Goal: Information Seeking & Learning: Learn about a topic

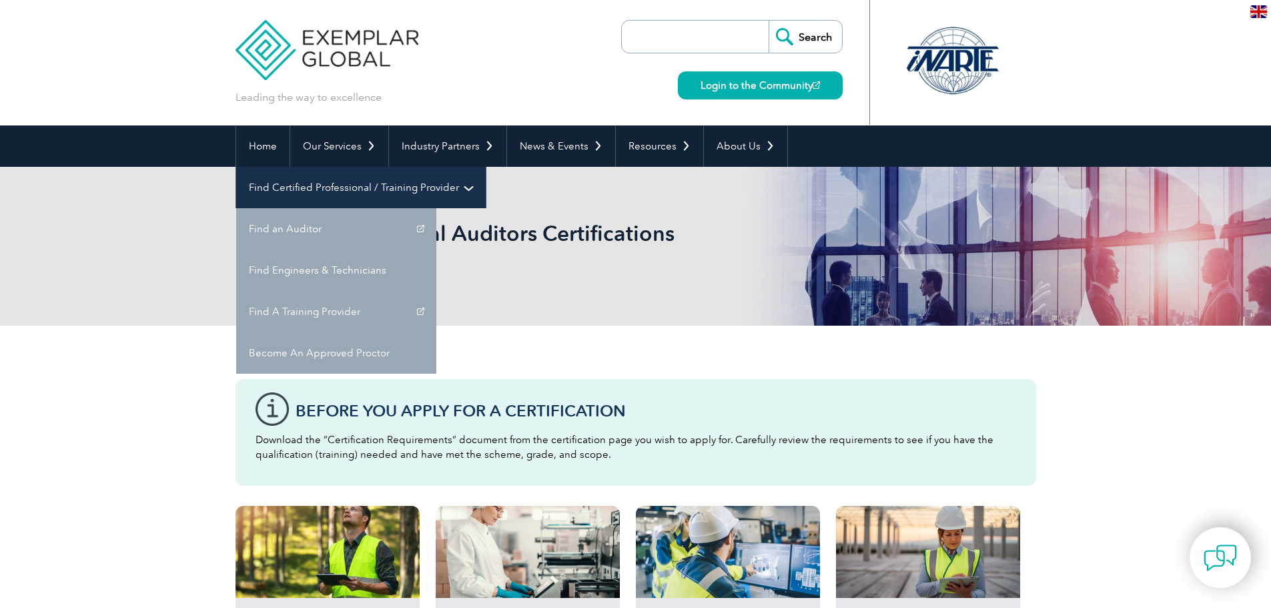
click at [486, 167] on link "Find Certified Professional / Training Provider" at bounding box center [360, 187] width 249 height 41
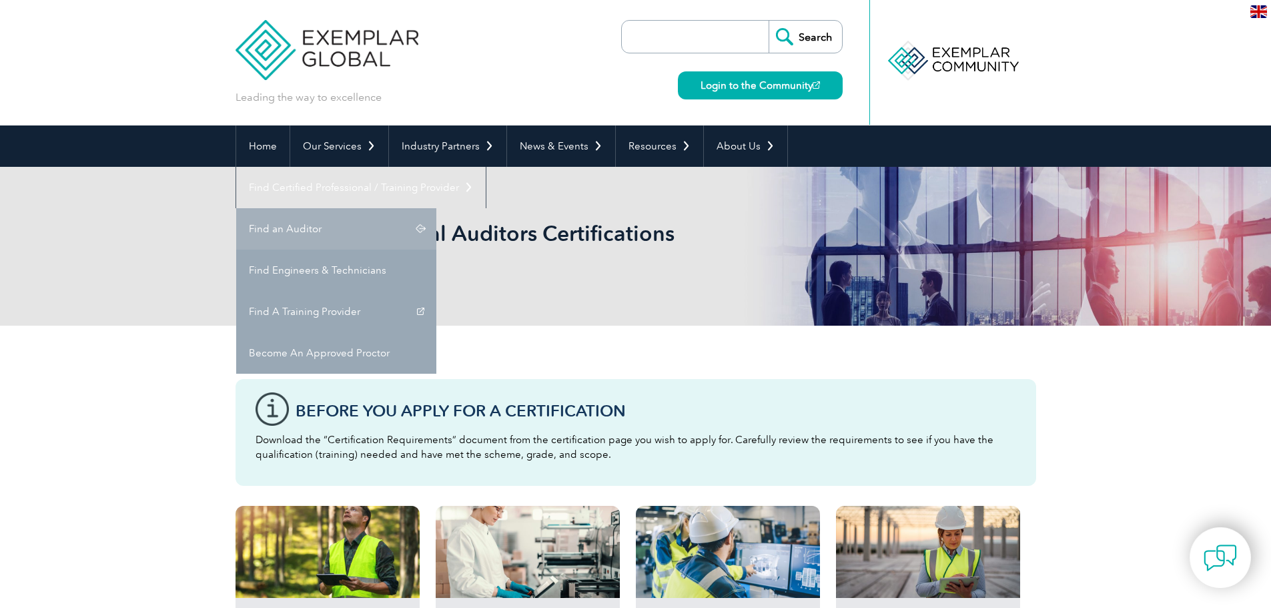
click at [436, 208] on link "Find an Auditor" at bounding box center [336, 228] width 200 height 41
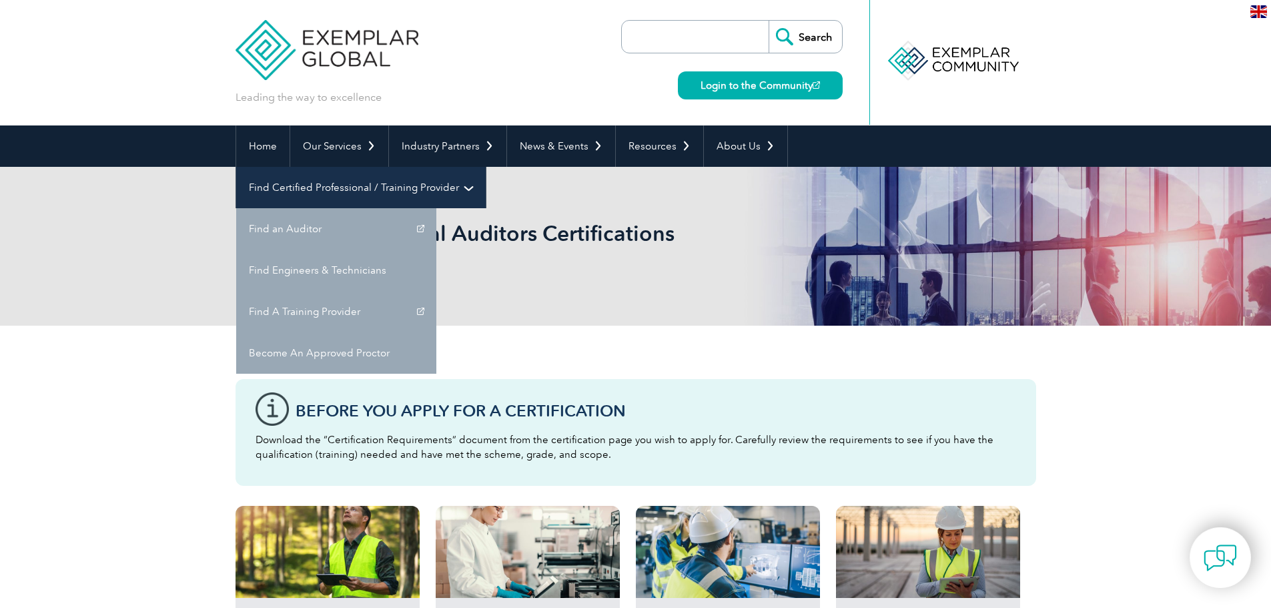
click at [486, 167] on link "Find Certified Professional / Training Provider" at bounding box center [360, 187] width 249 height 41
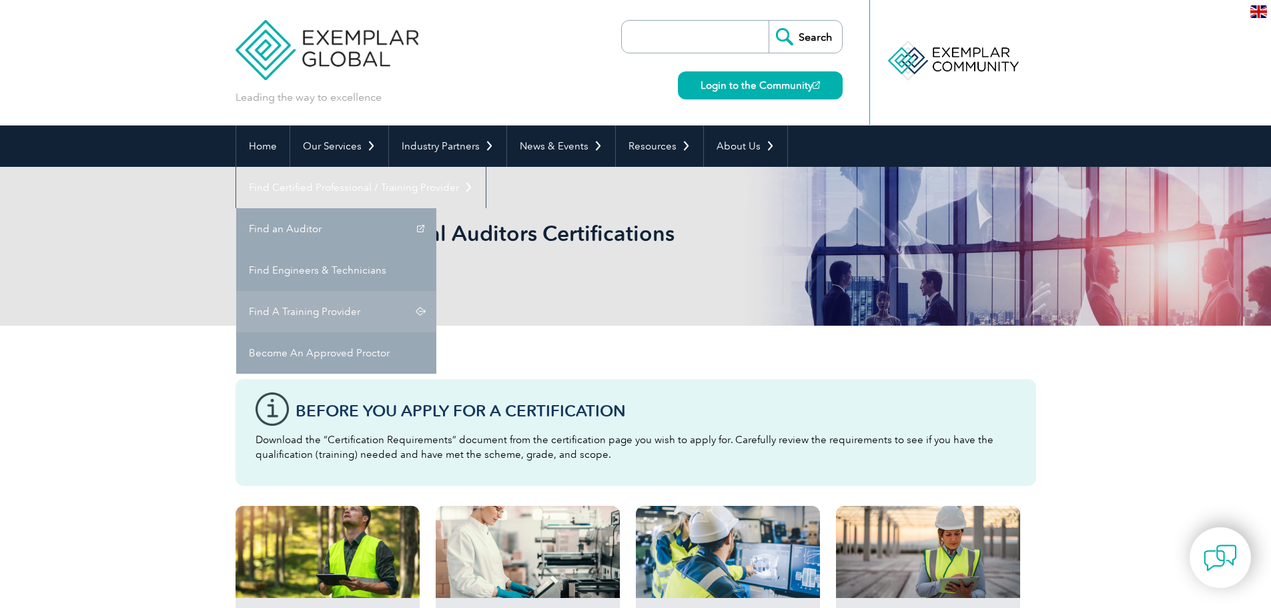
click at [436, 291] on link "Find A Training Provider" at bounding box center [336, 311] width 200 height 41
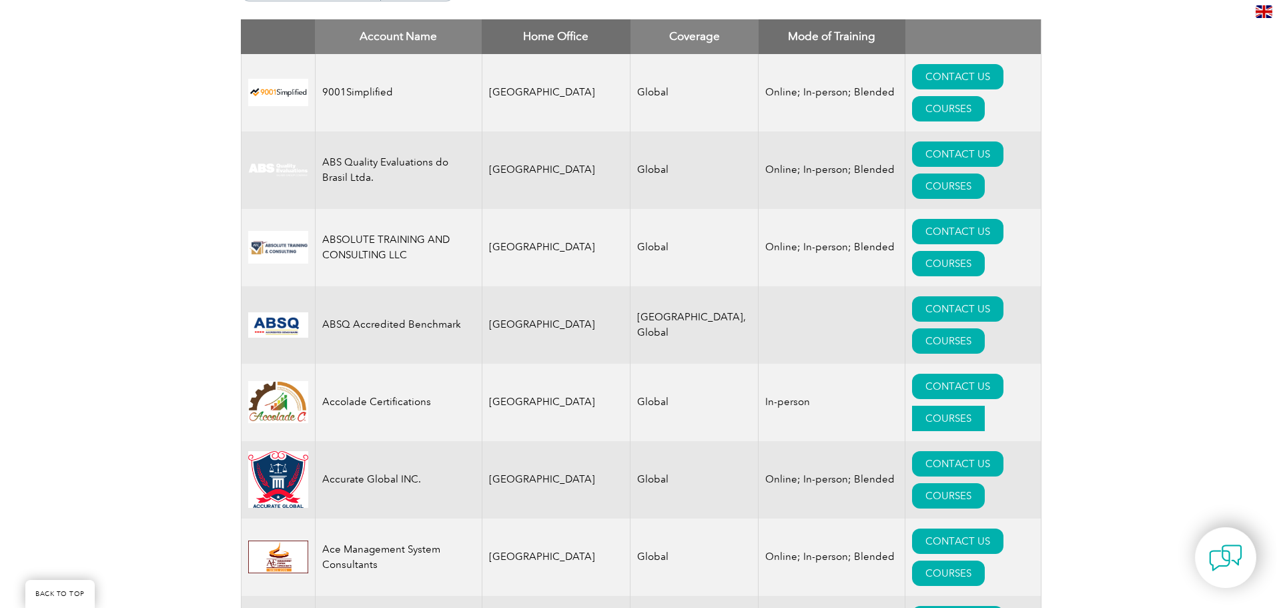
scroll to position [534, 0]
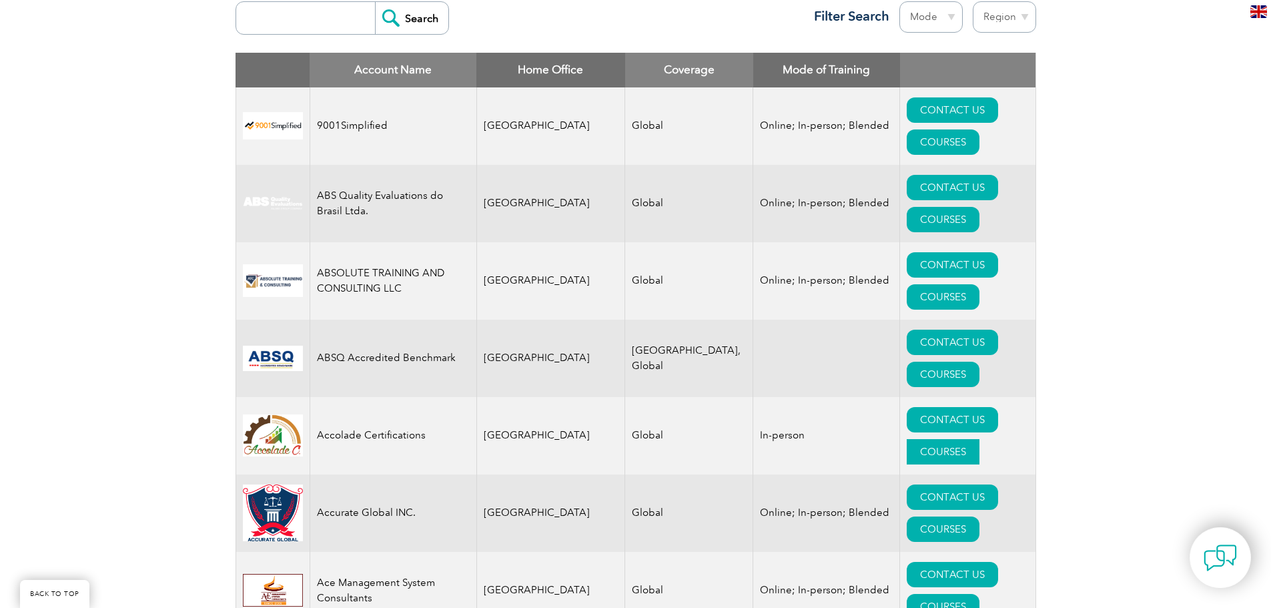
click at [979, 439] on link "COURSES" at bounding box center [942, 451] width 73 height 25
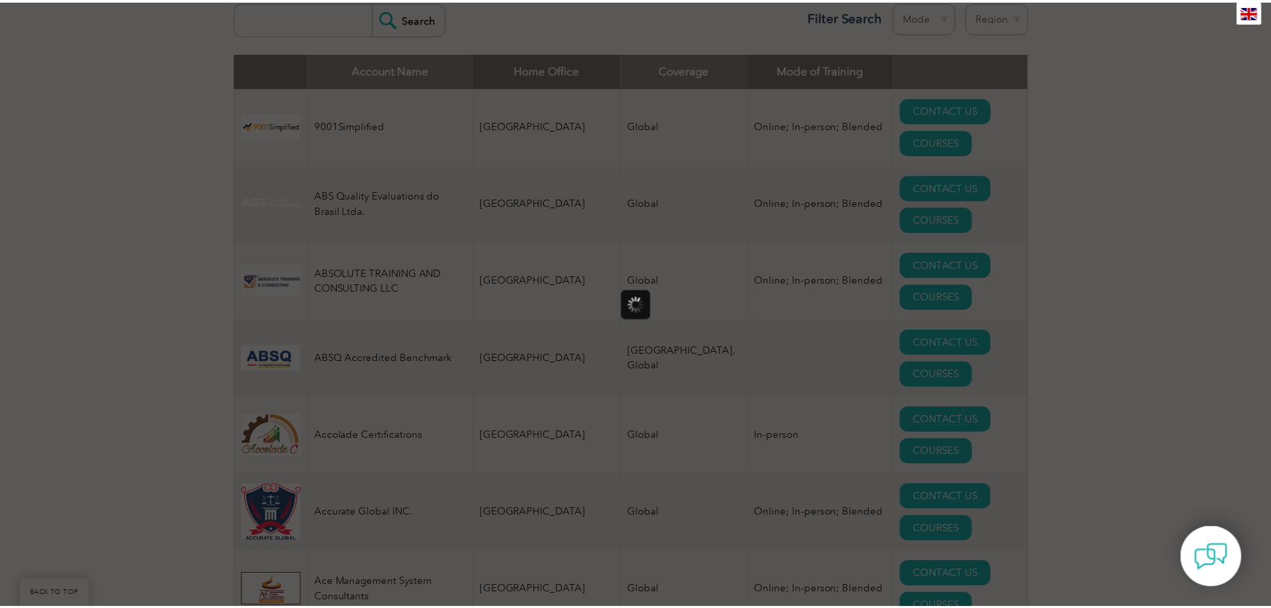
scroll to position [0, 0]
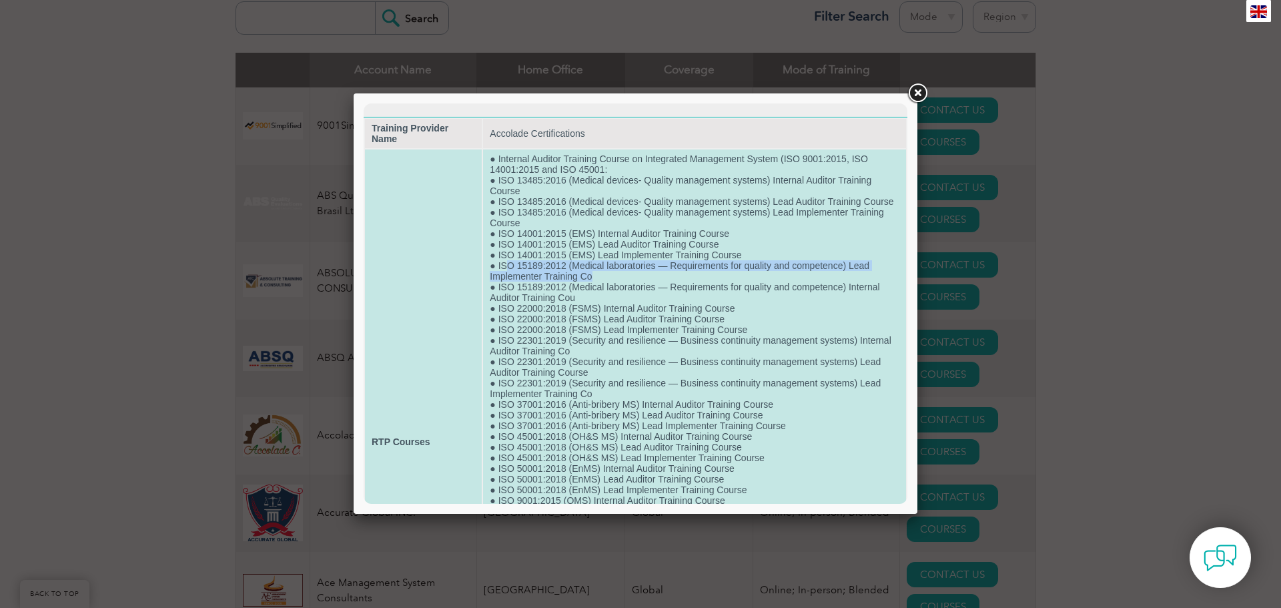
drag, startPoint x: 599, startPoint y: 287, endPoint x: 503, endPoint y: 280, distance: 96.3
click at [503, 280] on td "● Internal Auditor Training Course on Integrated Management System (ISO 9001:20…" at bounding box center [694, 441] width 423 height 584
click at [566, 280] on td "● Internal Auditor Training Course on Integrated Management System (ISO 9001:20…" at bounding box center [694, 441] width 423 height 584
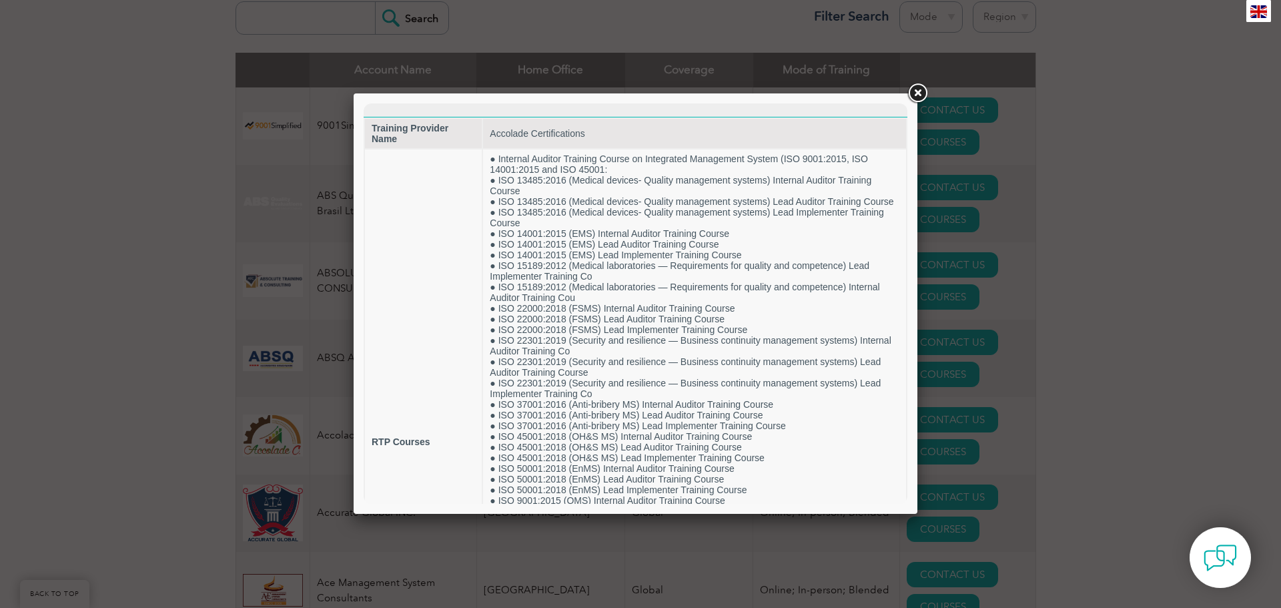
click at [918, 97] on link at bounding box center [917, 93] width 24 height 24
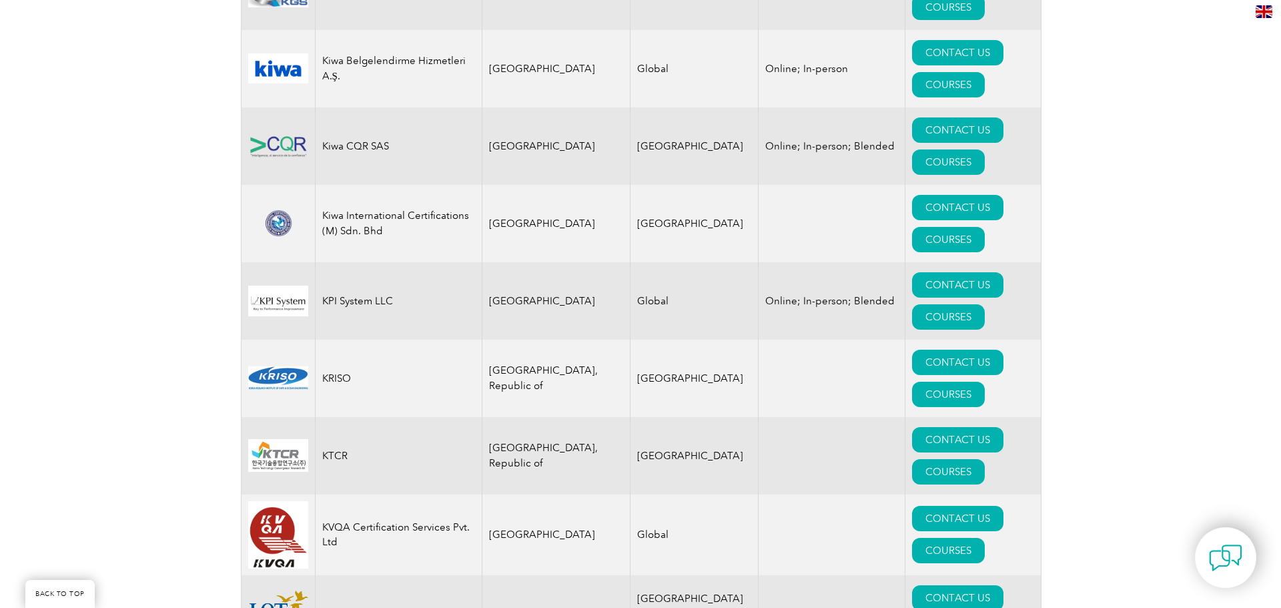
scroll to position [11739, 0]
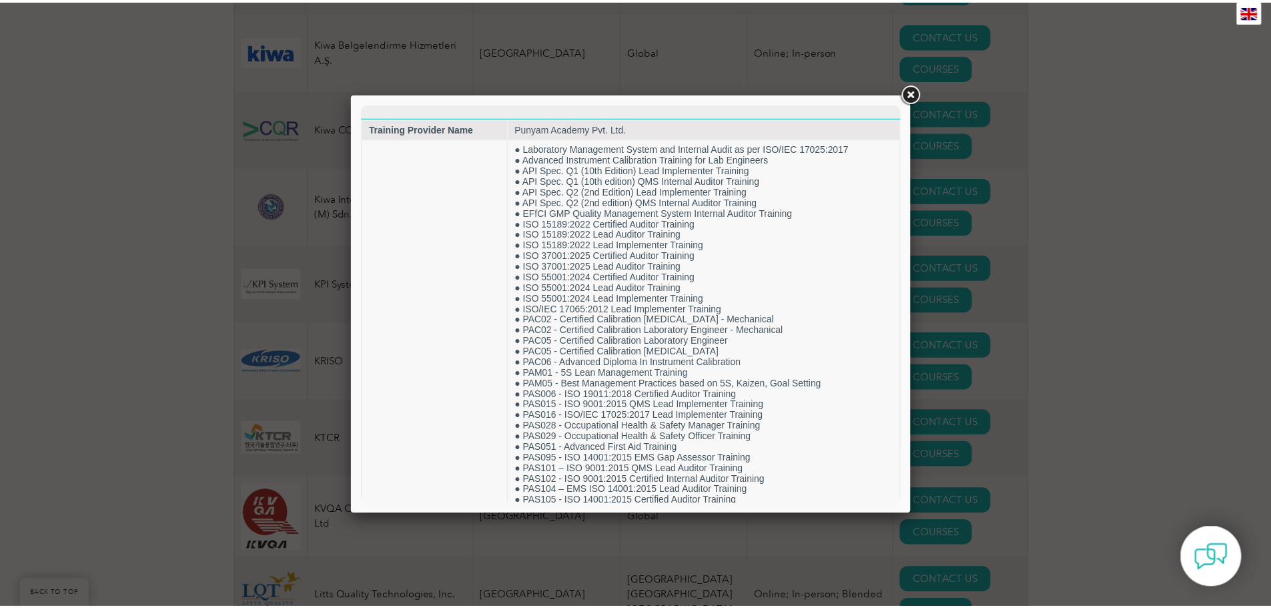
scroll to position [0, 0]
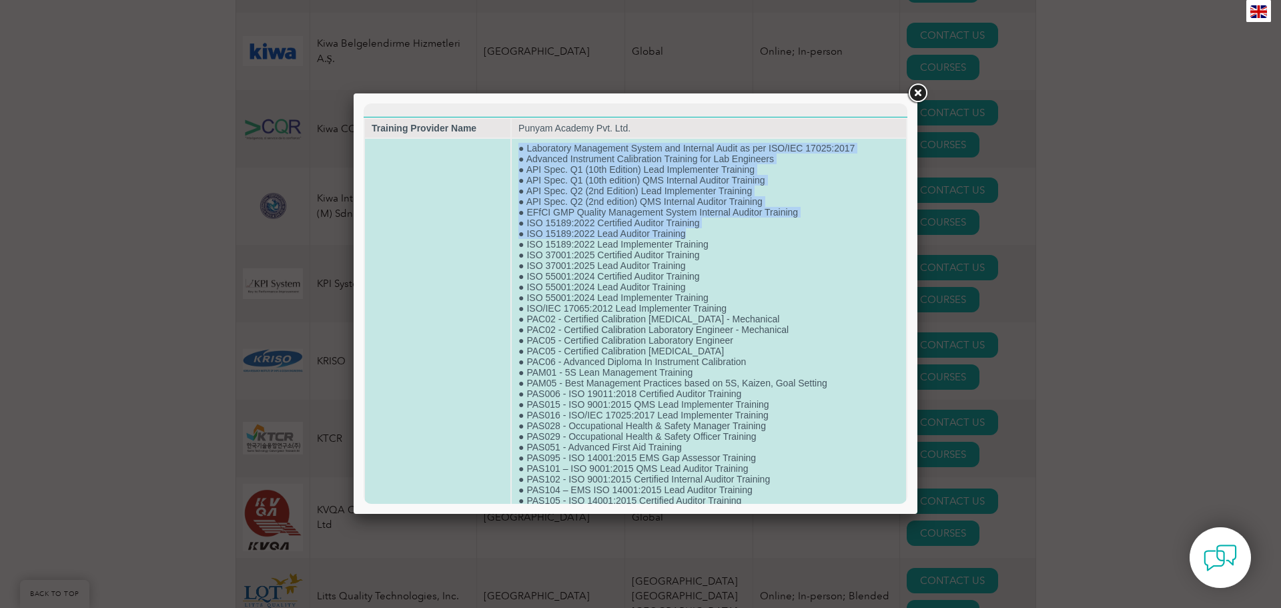
drag, startPoint x: 720, startPoint y: 237, endPoint x: 475, endPoint y: 239, distance: 244.8
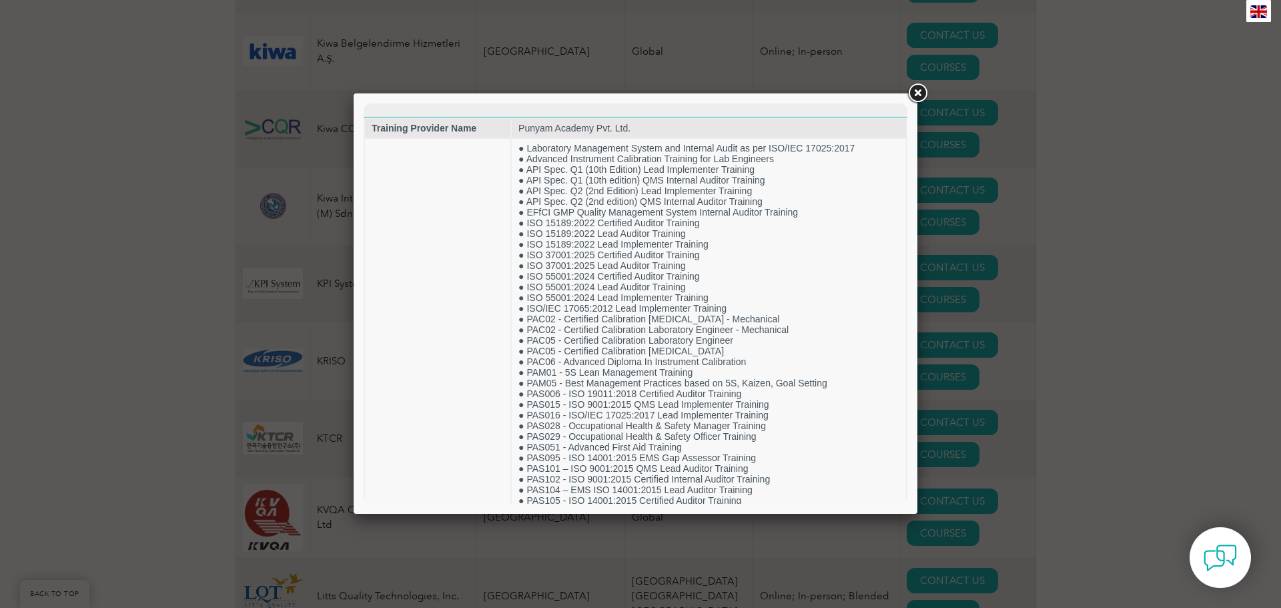
click at [918, 89] on link at bounding box center [917, 93] width 24 height 24
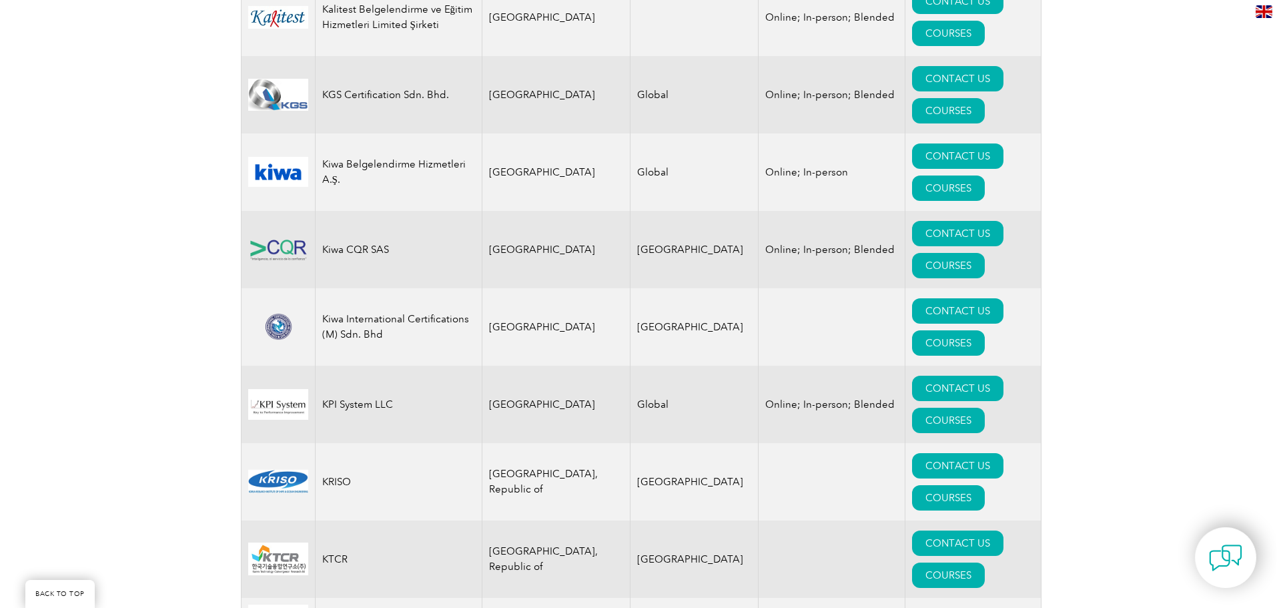
scroll to position [11605, 0]
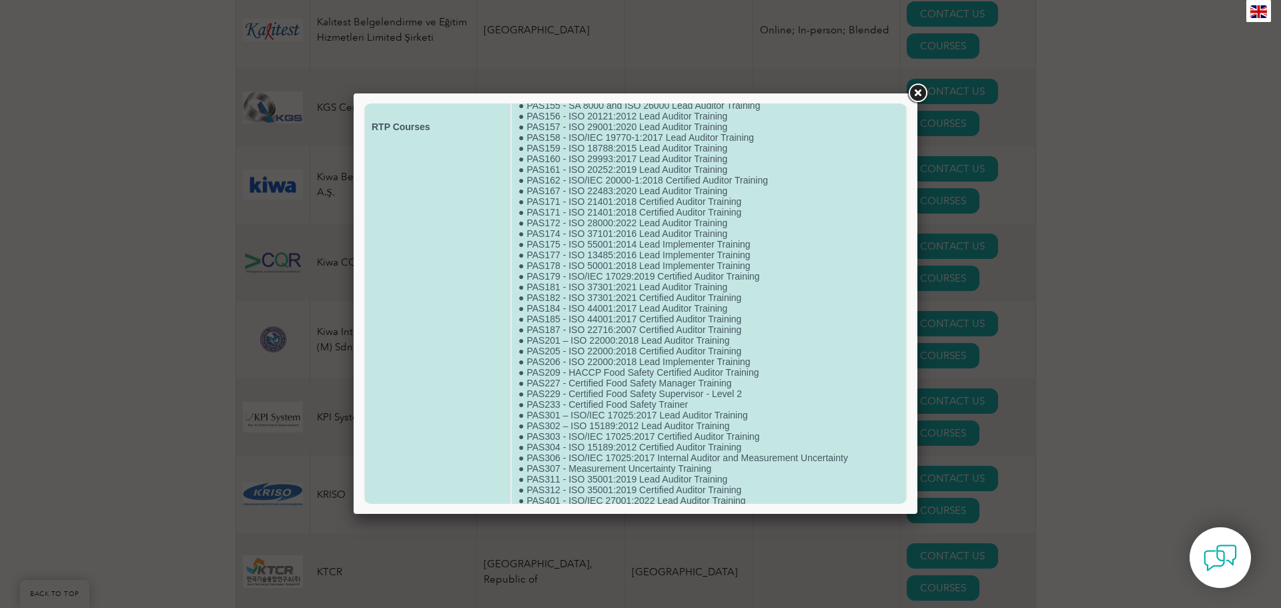
scroll to position [867, 0]
click at [680, 358] on td "● Laboratory Management System and Internal Audit as per ISO/IEC 17025:2017 ● A…" at bounding box center [709, 60] width 394 height 1577
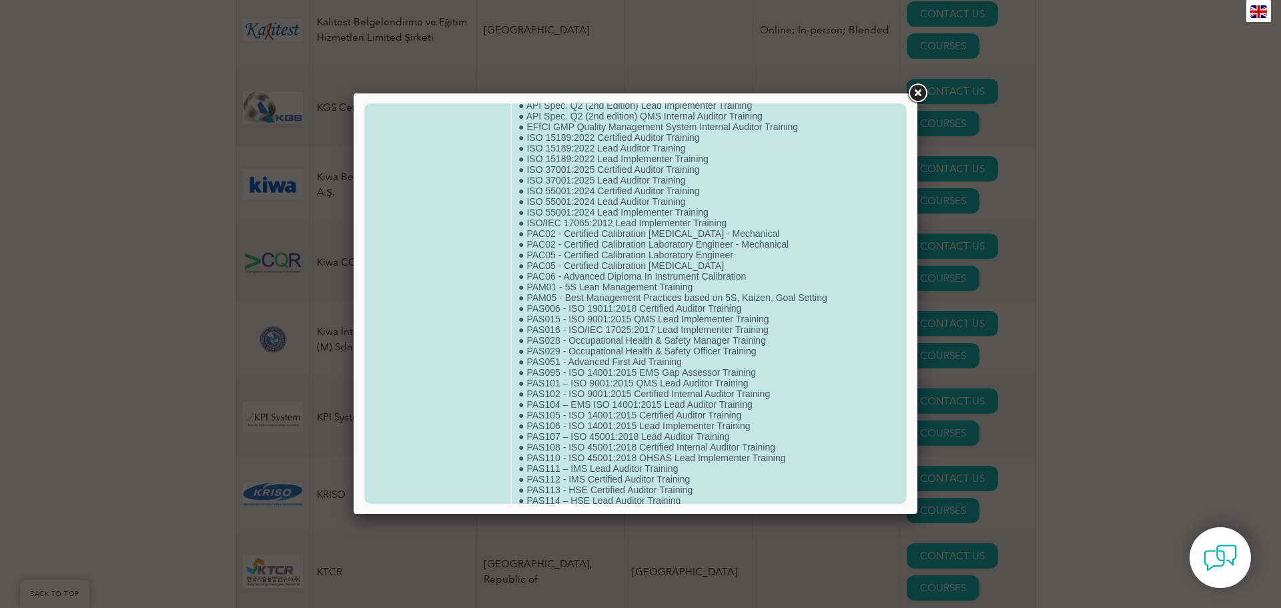
scroll to position [267, 0]
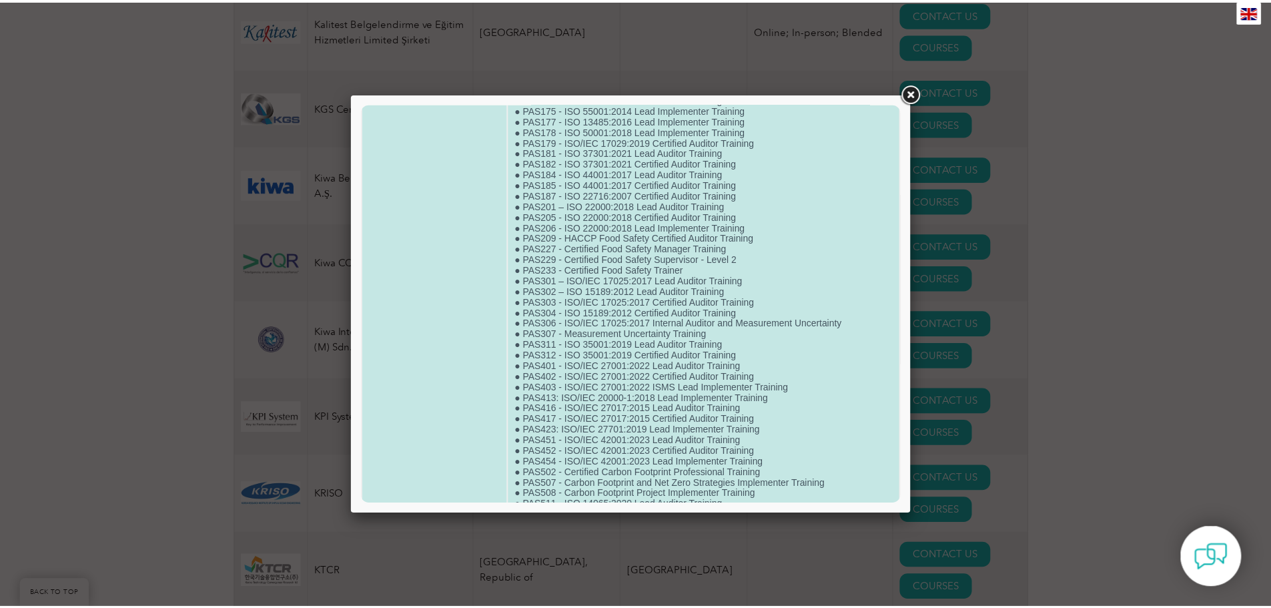
scroll to position [934, 0]
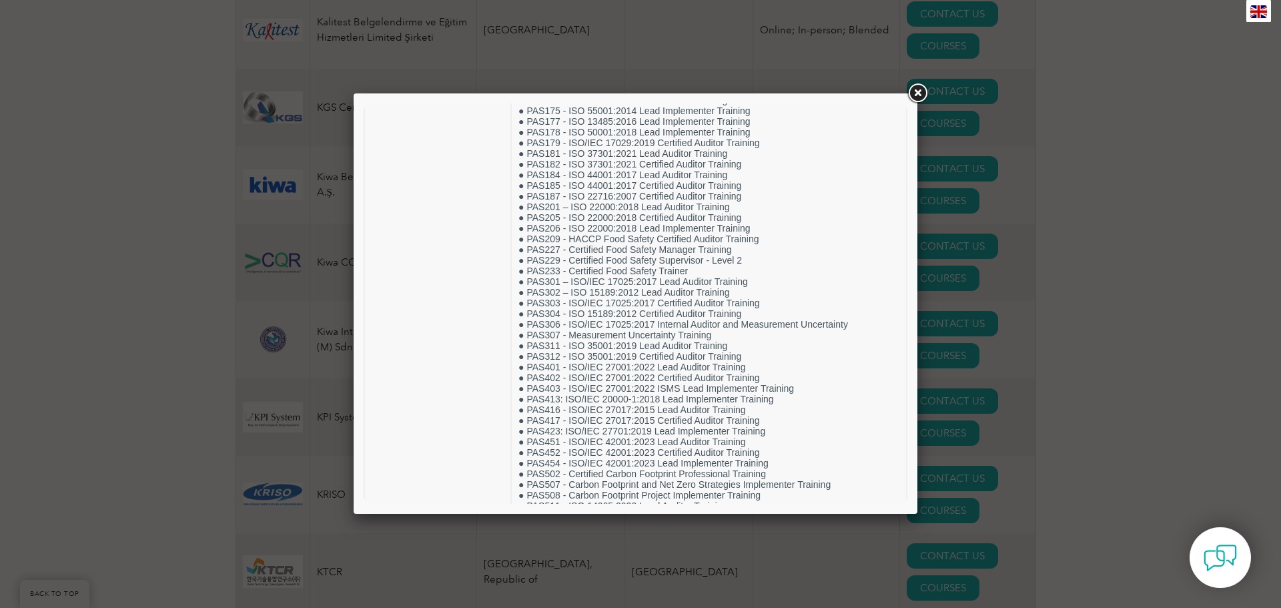
click at [914, 94] on link at bounding box center [917, 93] width 24 height 24
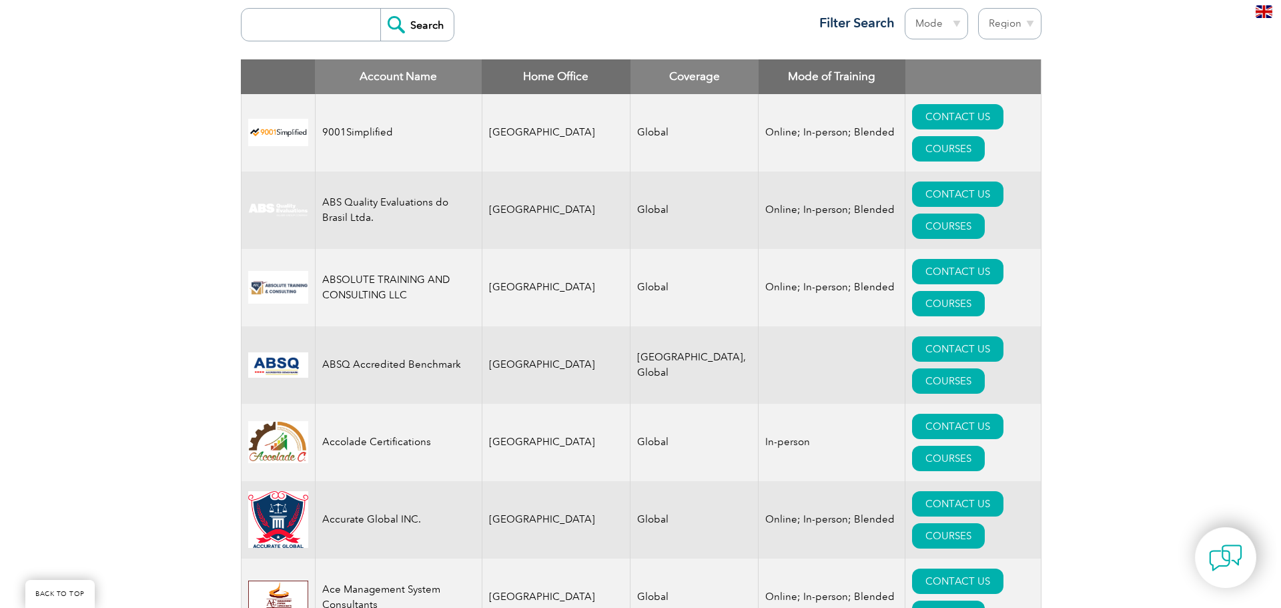
scroll to position [600, 0]
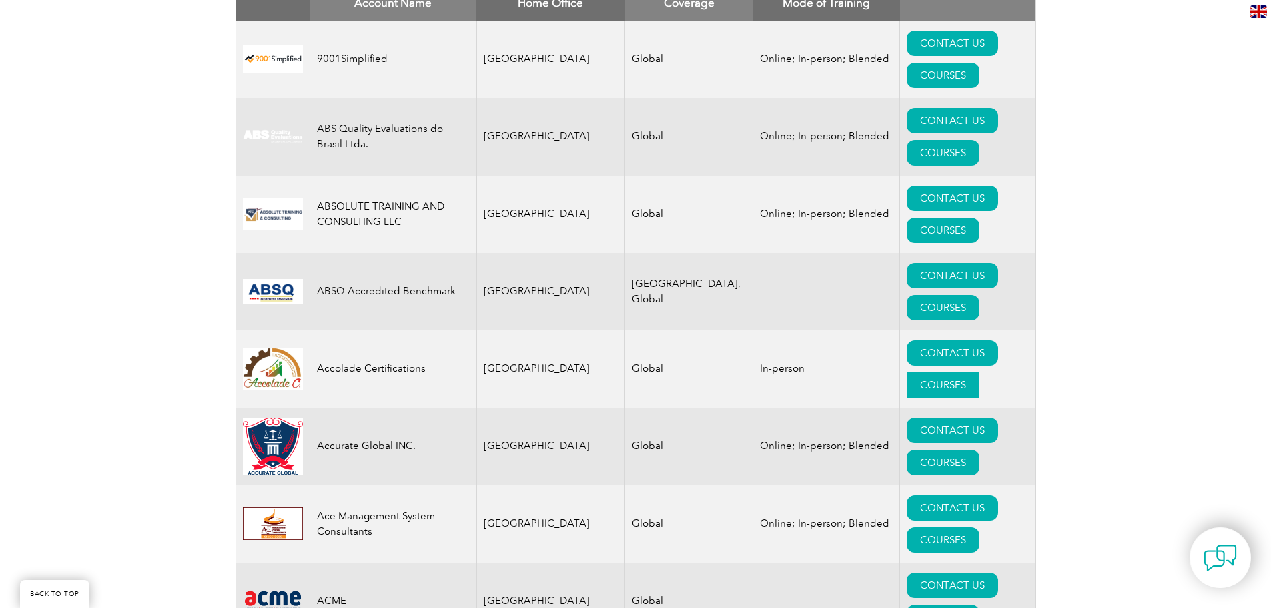
click at [979, 372] on link "COURSES" at bounding box center [942, 384] width 73 height 25
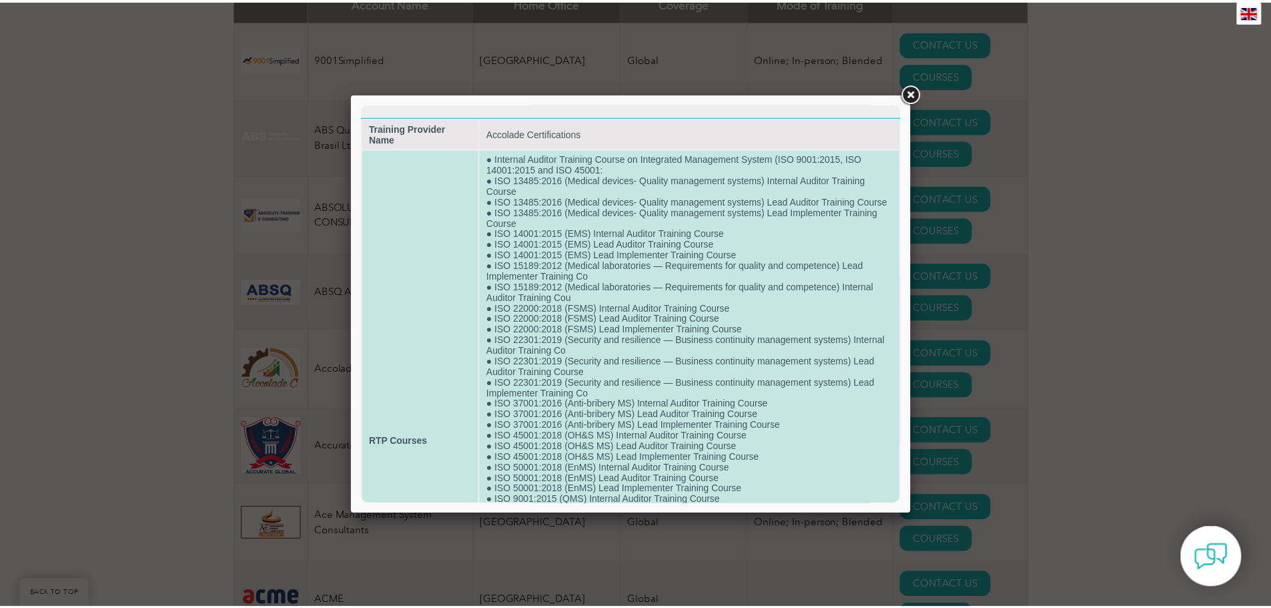
scroll to position [0, 0]
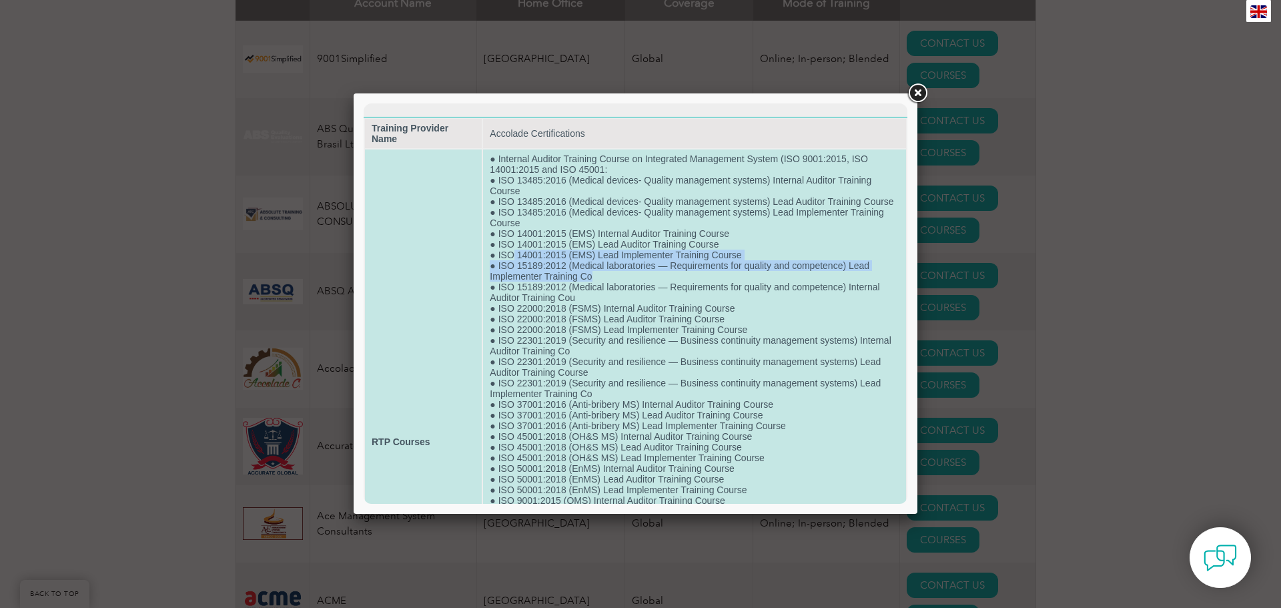
drag, startPoint x: 620, startPoint y: 287, endPoint x: 510, endPoint y: 268, distance: 111.0
click at [510, 268] on td "● Internal Auditor Training Course on Integrated Management System (ISO 9001:20…" at bounding box center [694, 441] width 423 height 584
click at [563, 272] on td "● Internal Auditor Training Course on Integrated Management System (ISO 9001:20…" at bounding box center [694, 441] width 423 height 584
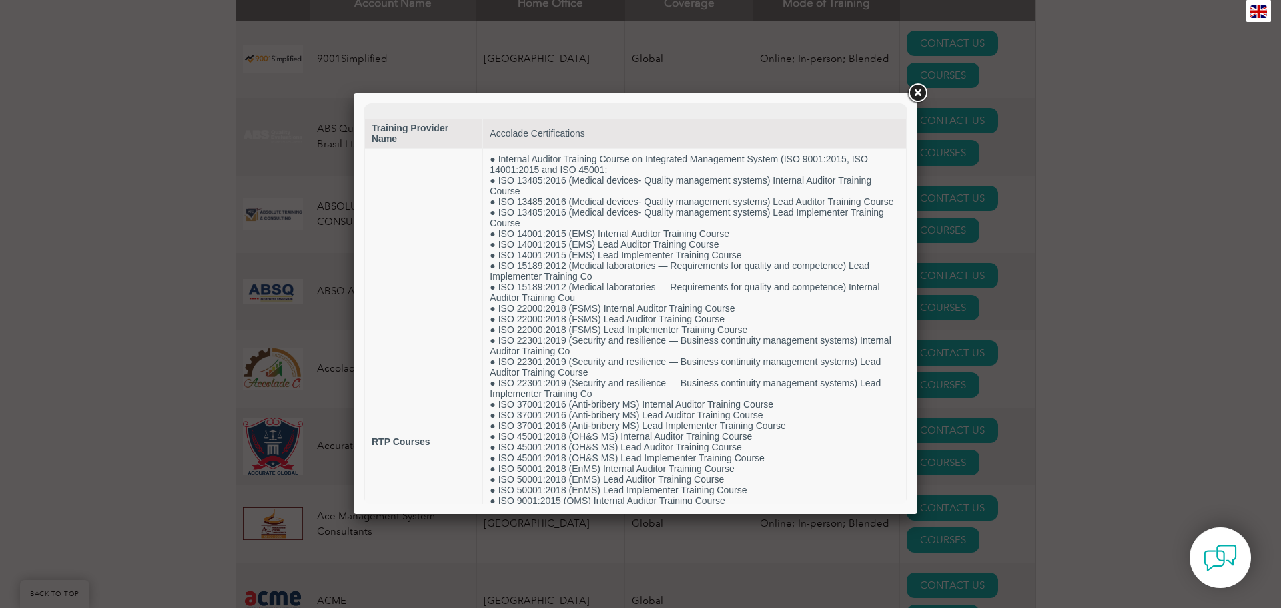
click at [908, 89] on link at bounding box center [917, 93] width 24 height 24
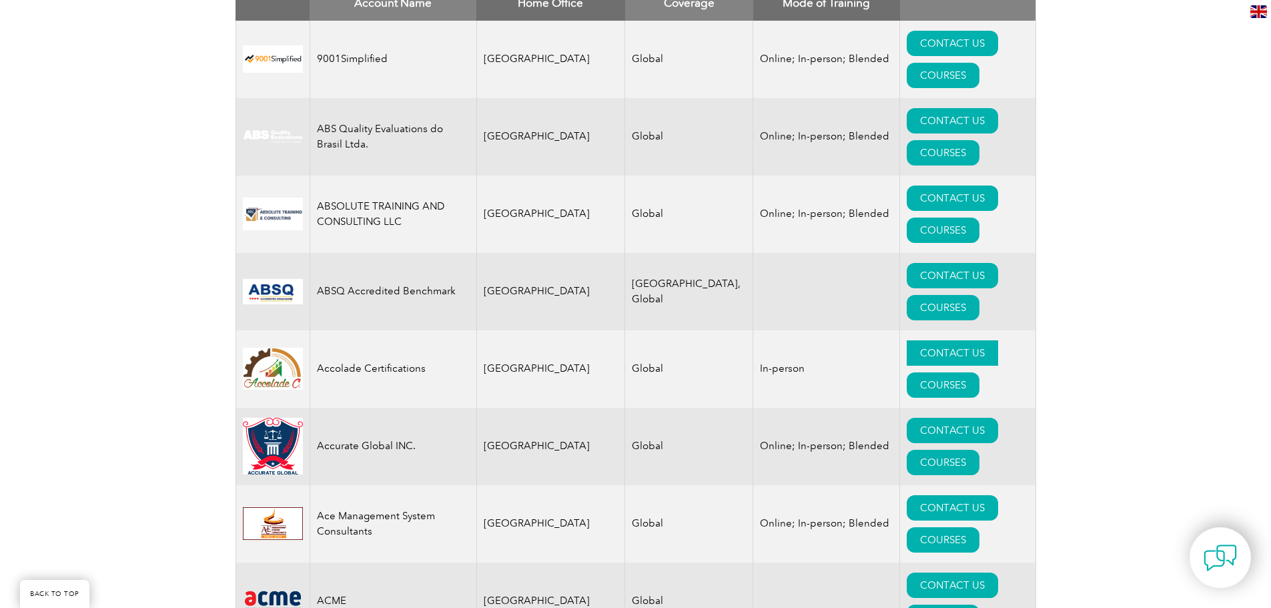
click at [906, 340] on link "CONTACT US" at bounding box center [951, 352] width 91 height 25
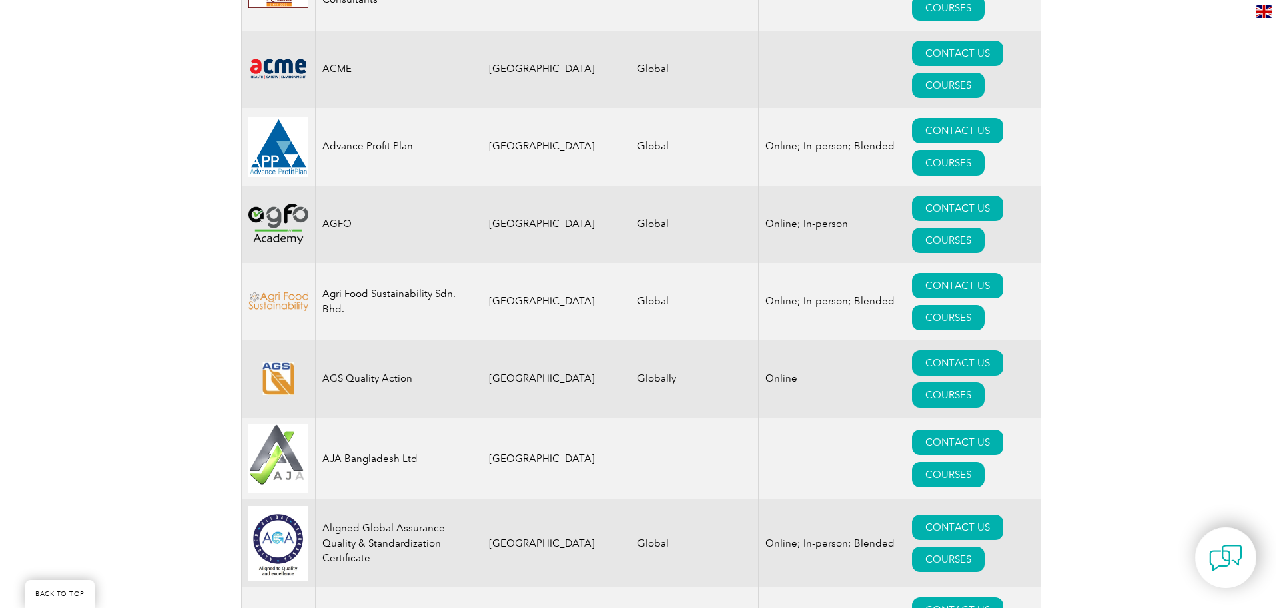
scroll to position [1134, 0]
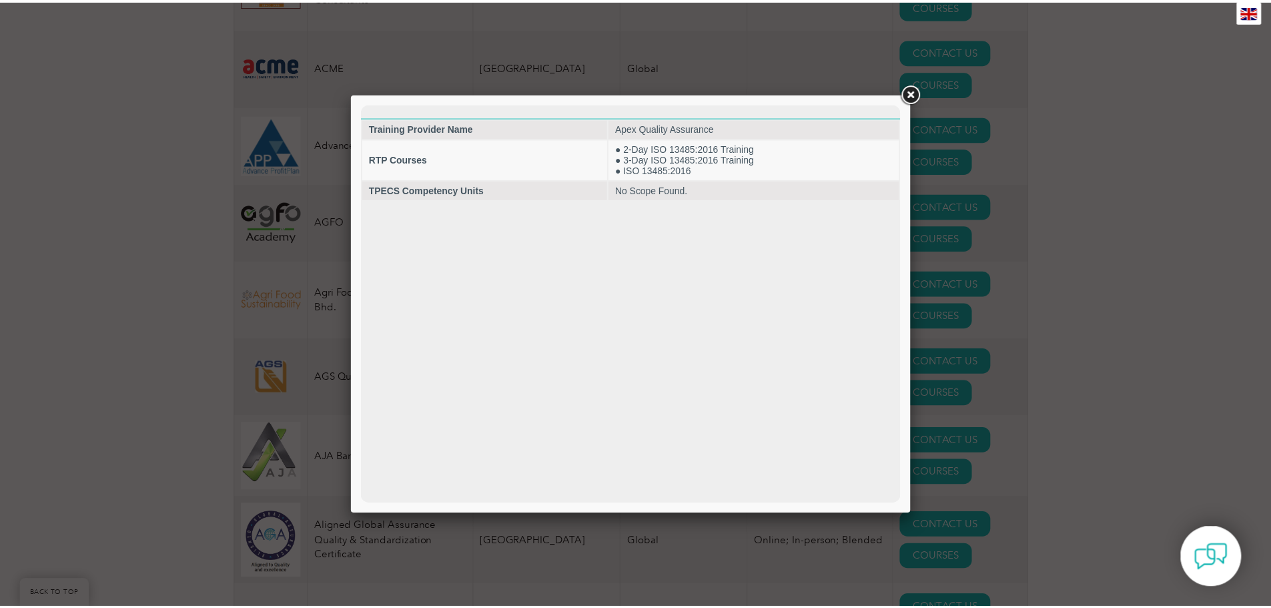
scroll to position [0, 0]
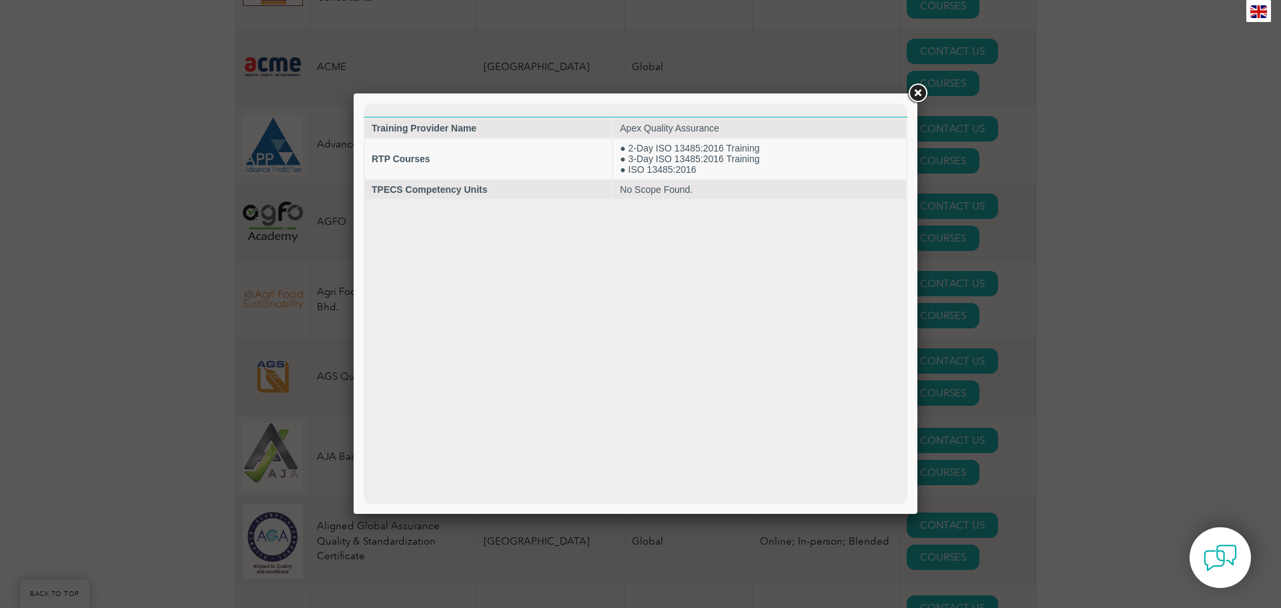
click at [919, 97] on link at bounding box center [917, 93] width 24 height 24
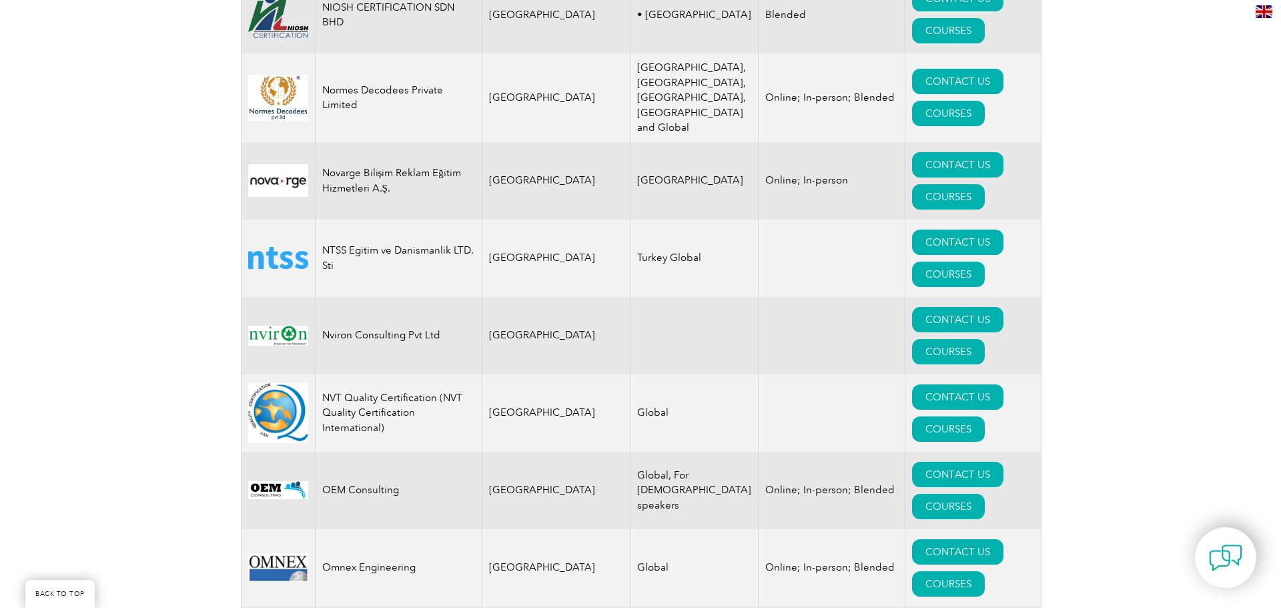
scroll to position [14740, 0]
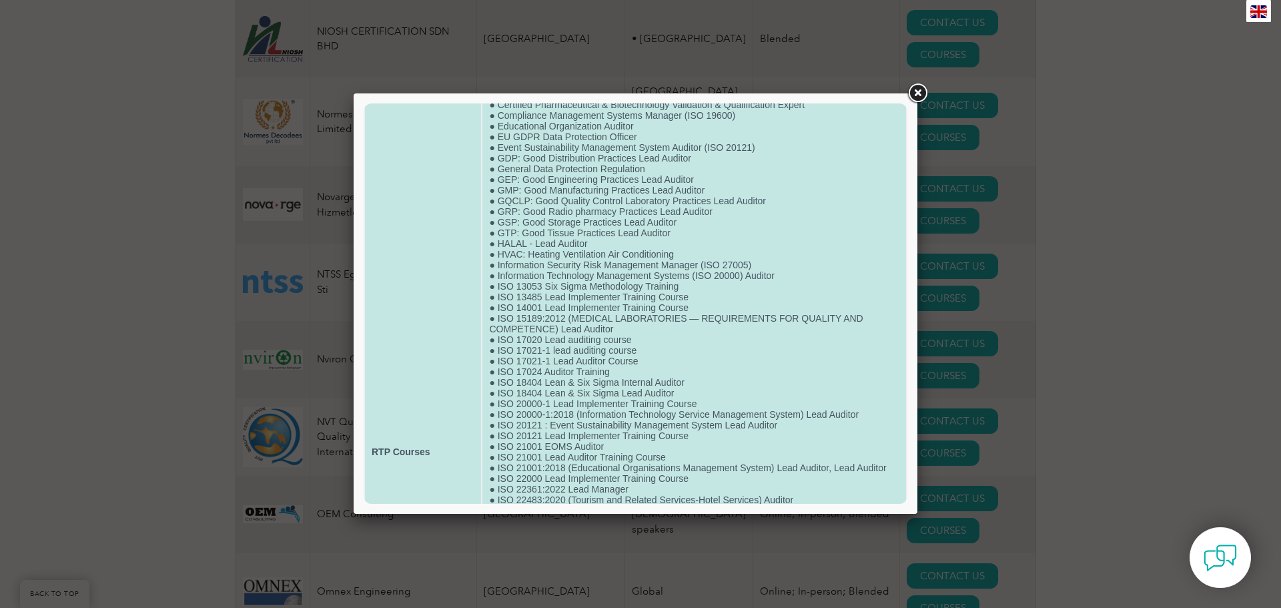
scroll to position [333, 0]
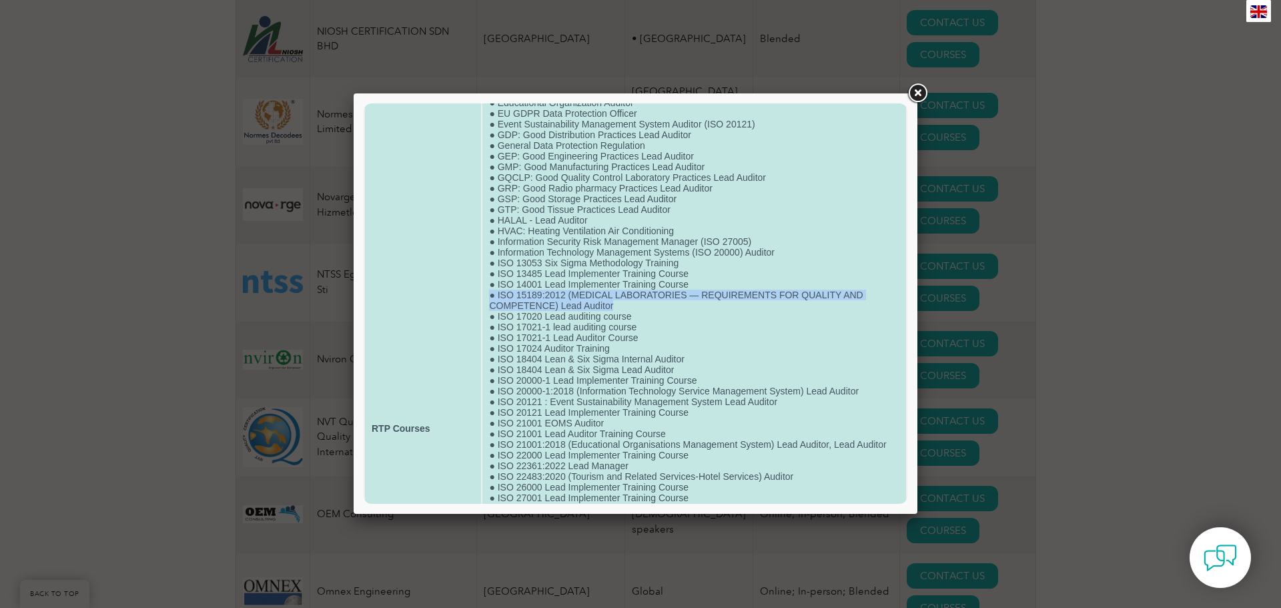
drag, startPoint x: 616, startPoint y: 309, endPoint x: 489, endPoint y: 295, distance: 127.5
click at [489, 295] on td "● ISO 9001 Lead Implementer Training Course ● Certificate Course in Retail Mana…" at bounding box center [694, 428] width 424 height 1225
click at [684, 308] on td "● ISO 9001 Lead Implementer Training Course ● Certificate Course in Retail Mana…" at bounding box center [694, 428] width 424 height 1225
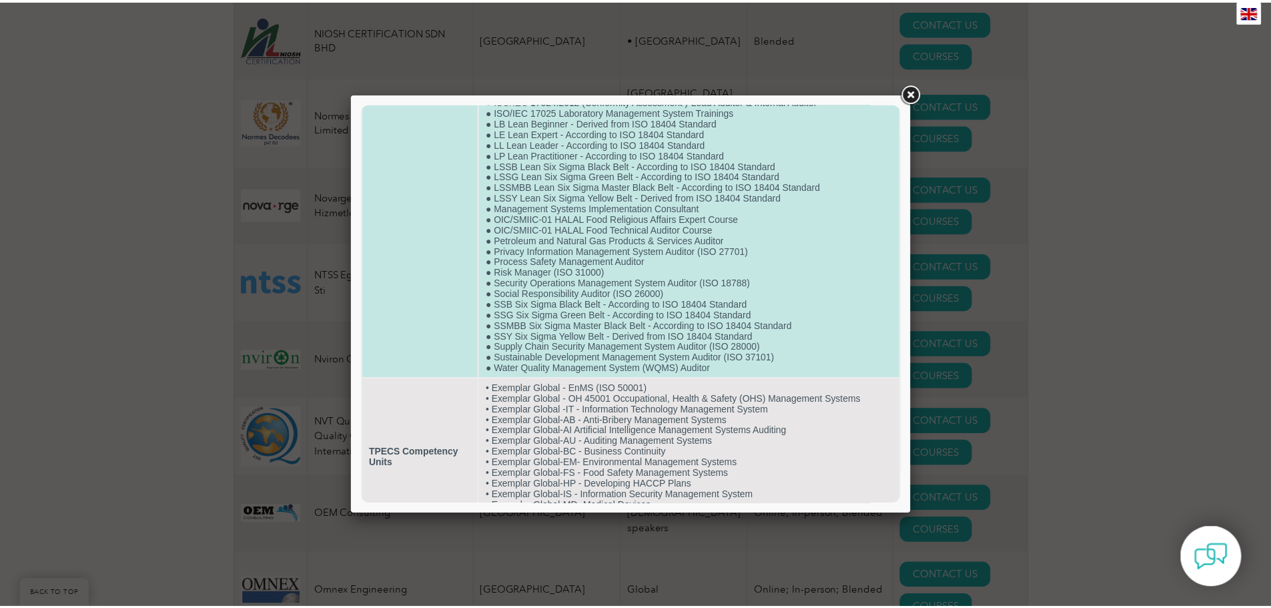
scroll to position [1030, 0]
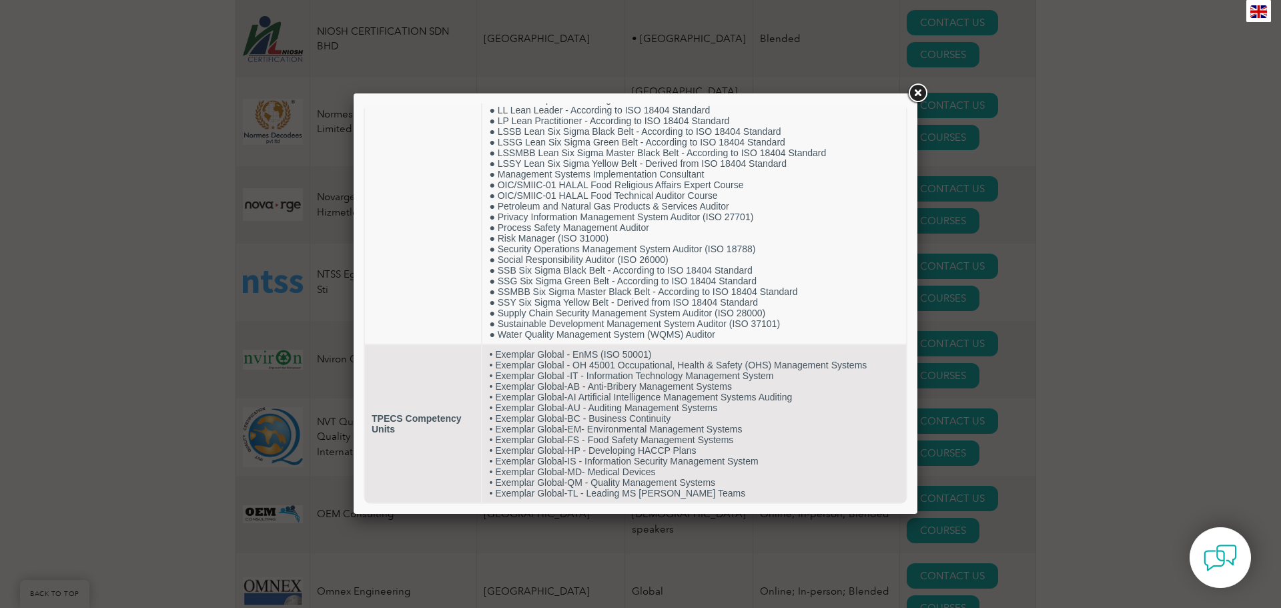
click at [917, 95] on link at bounding box center [917, 93] width 24 height 24
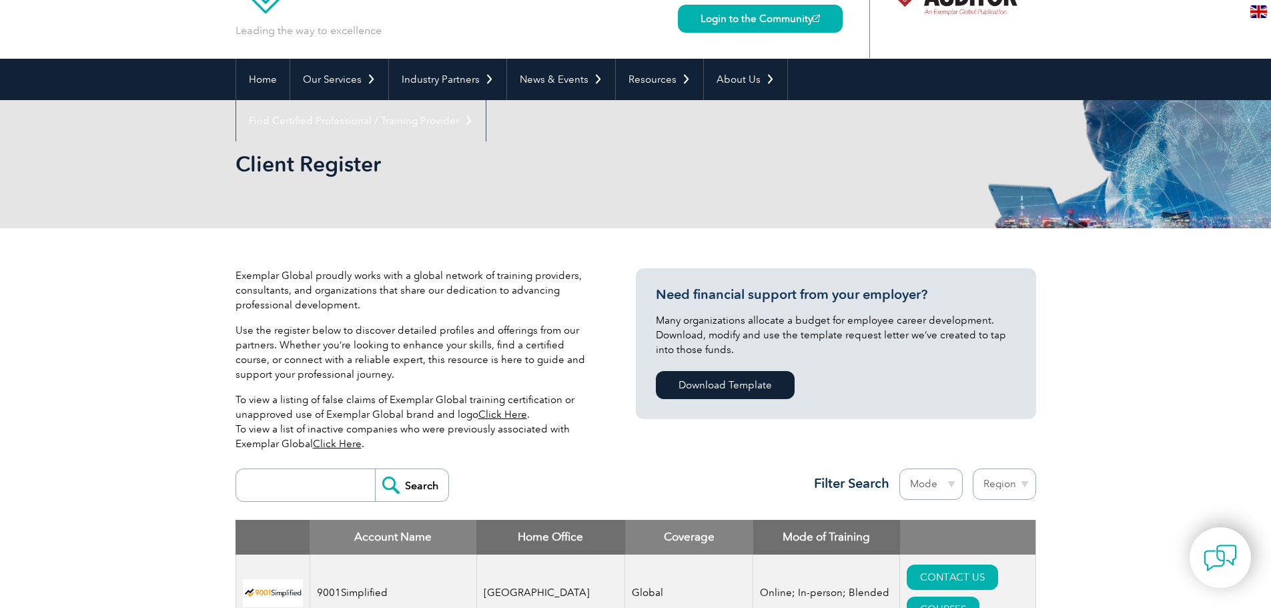
scroll to position [0, 0]
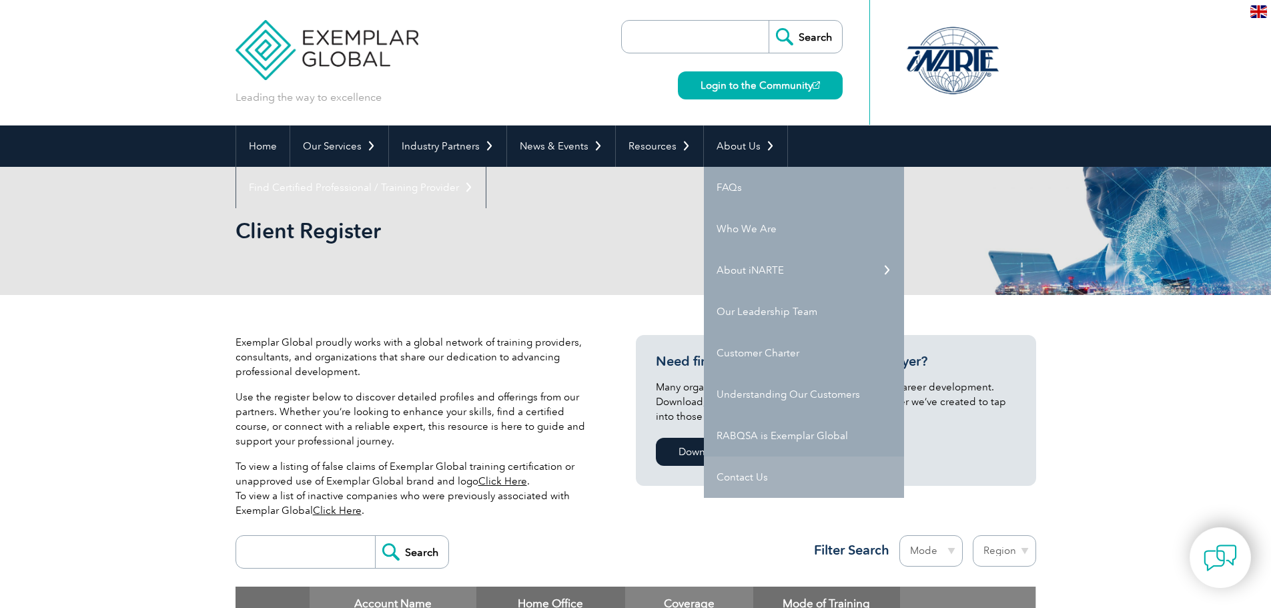
click at [732, 473] on link "Contact Us" at bounding box center [804, 476] width 200 height 41
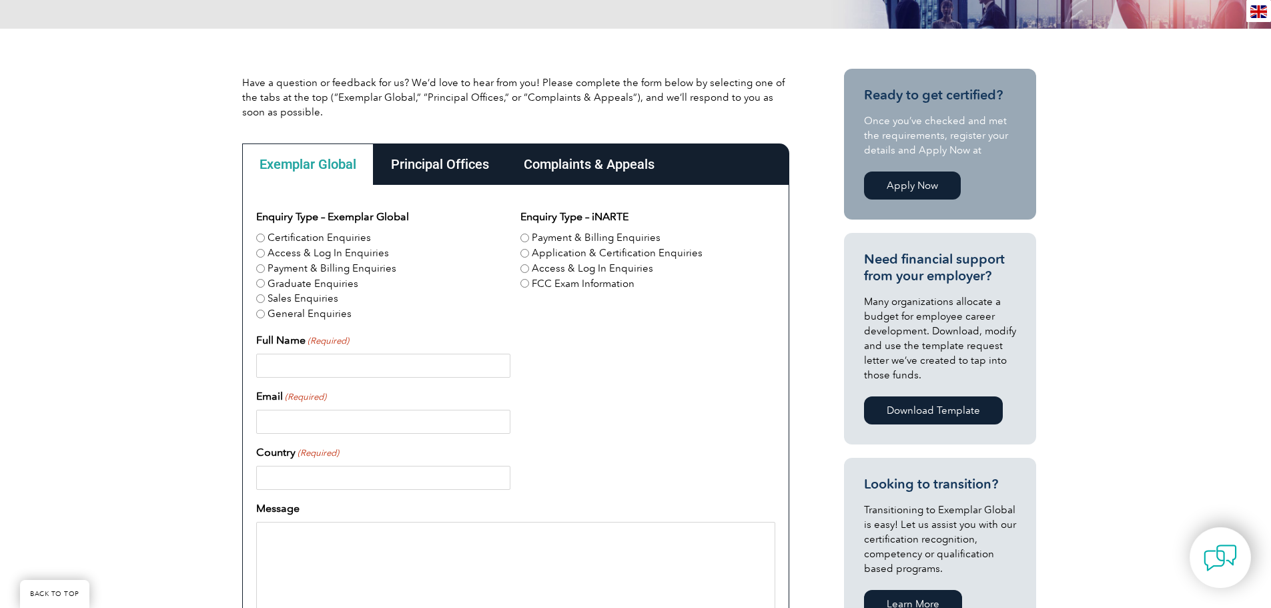
scroll to position [319, 0]
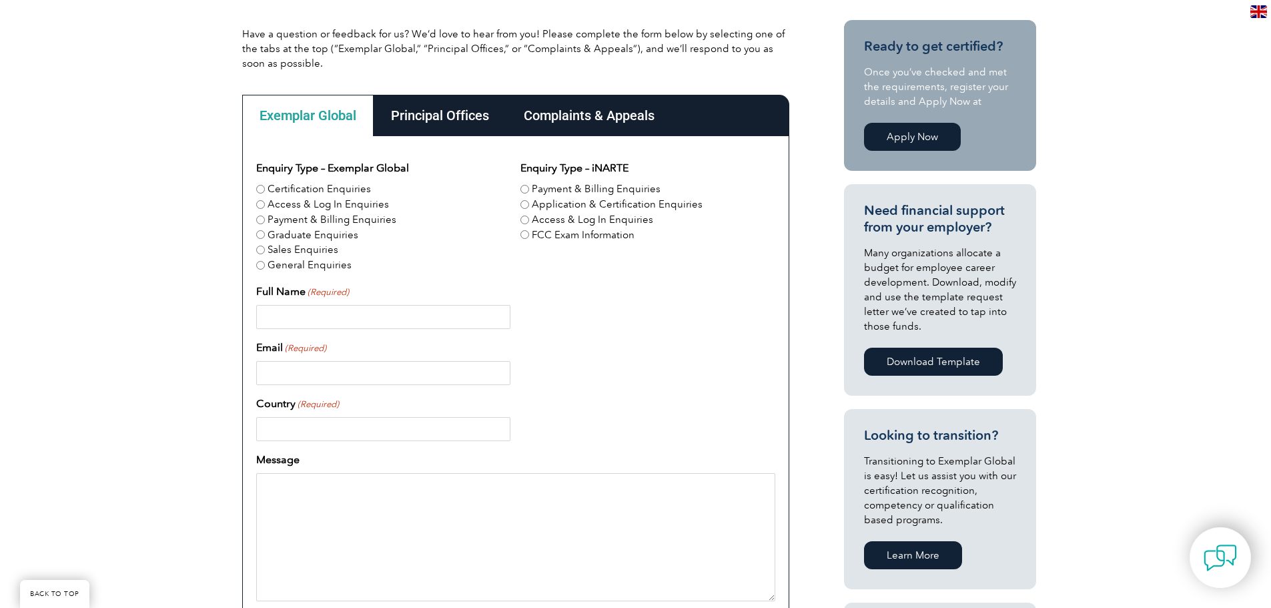
click at [257, 189] on input "Certification Enquiries" at bounding box center [260, 189] width 9 height 9
radio input "true"
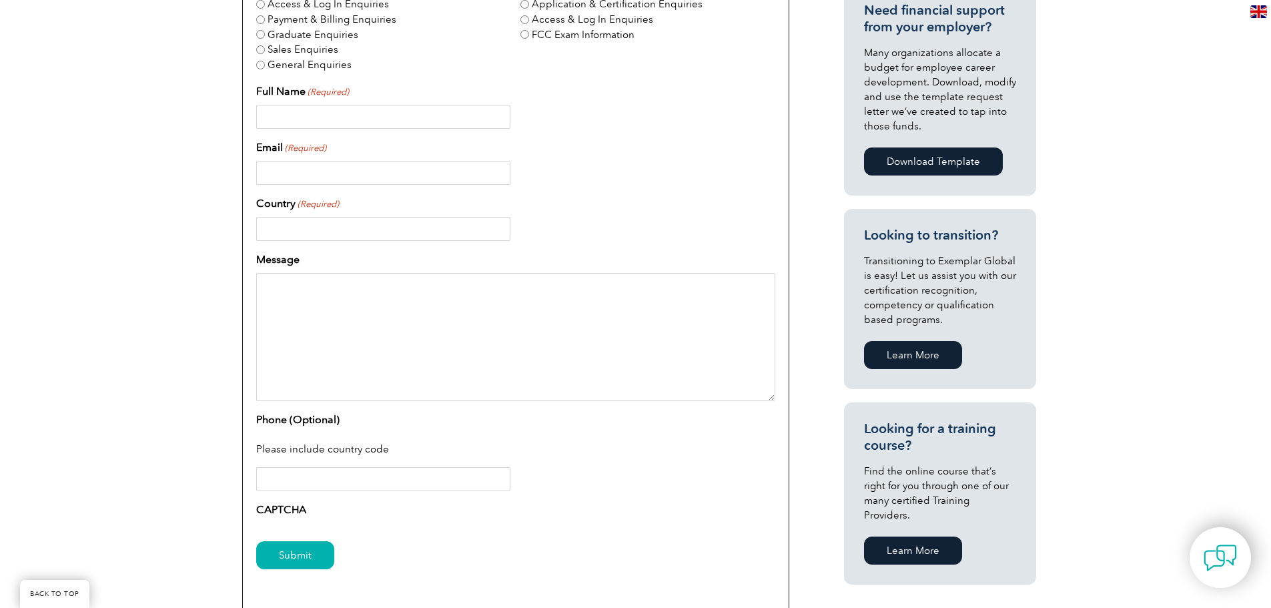
scroll to position [453, 0]
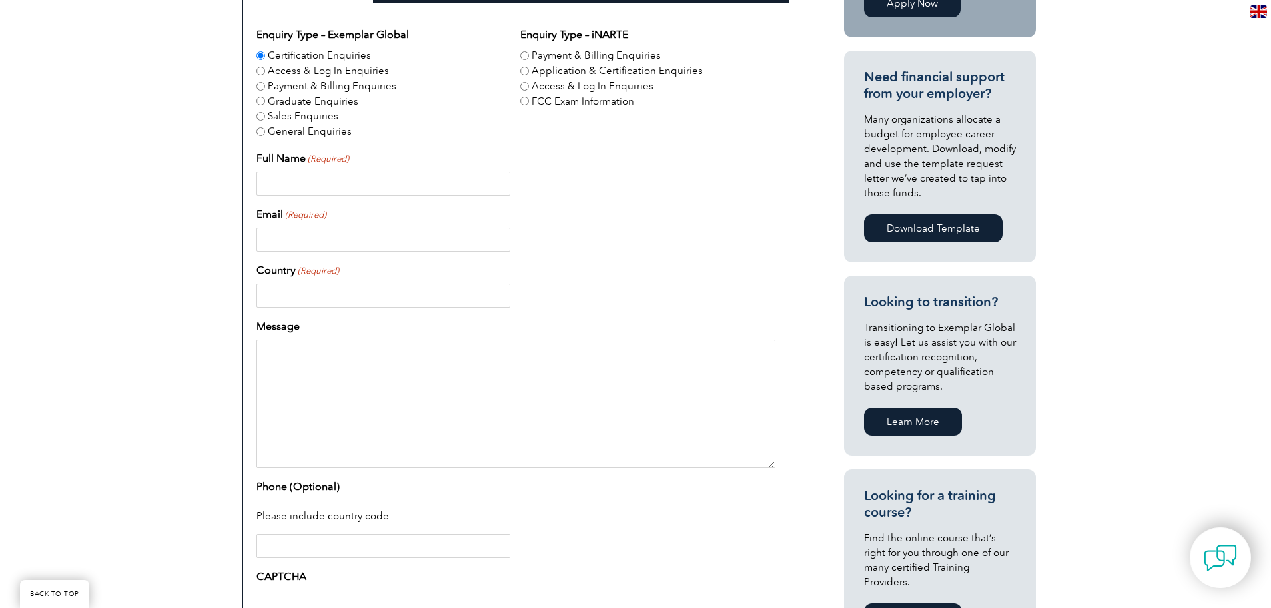
click at [351, 189] on input "Full Name (Required)" at bounding box center [383, 183] width 254 height 24
type input "[PERSON_NAME]"
click at [352, 236] on input "Email (Required)" at bounding box center [383, 239] width 254 height 24
type input "[EMAIL_ADDRESS][DOMAIN_NAME]"
click at [323, 305] on input "Country (Required)" at bounding box center [383, 295] width 254 height 24
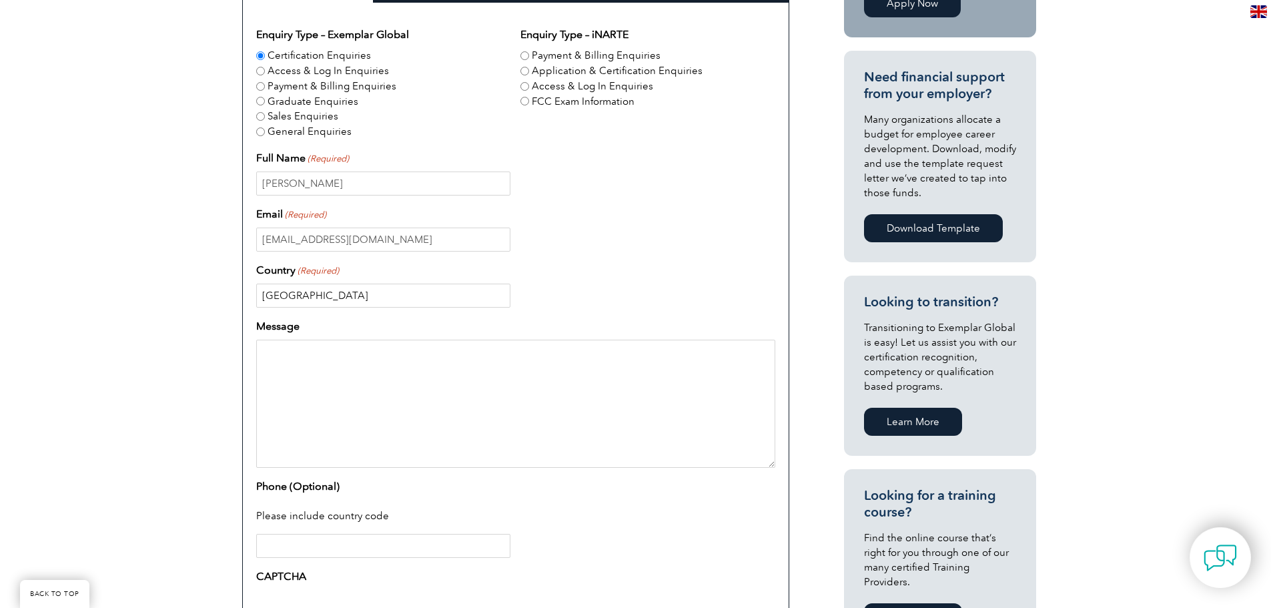
type input "[GEOGRAPHIC_DATA]"
click at [322, 348] on textarea "Message" at bounding box center [515, 403] width 519 height 128
click at [375, 385] on textarea "Good day, [GEOGRAPHIC_DATA] offers ISO 15189 Lead Implementer" at bounding box center [515, 403] width 519 height 128
click at [538, 376] on textarea "Good day, [GEOGRAPHIC_DATA] offers an ISO 15189 Lead Implementer" at bounding box center [515, 403] width 519 height 128
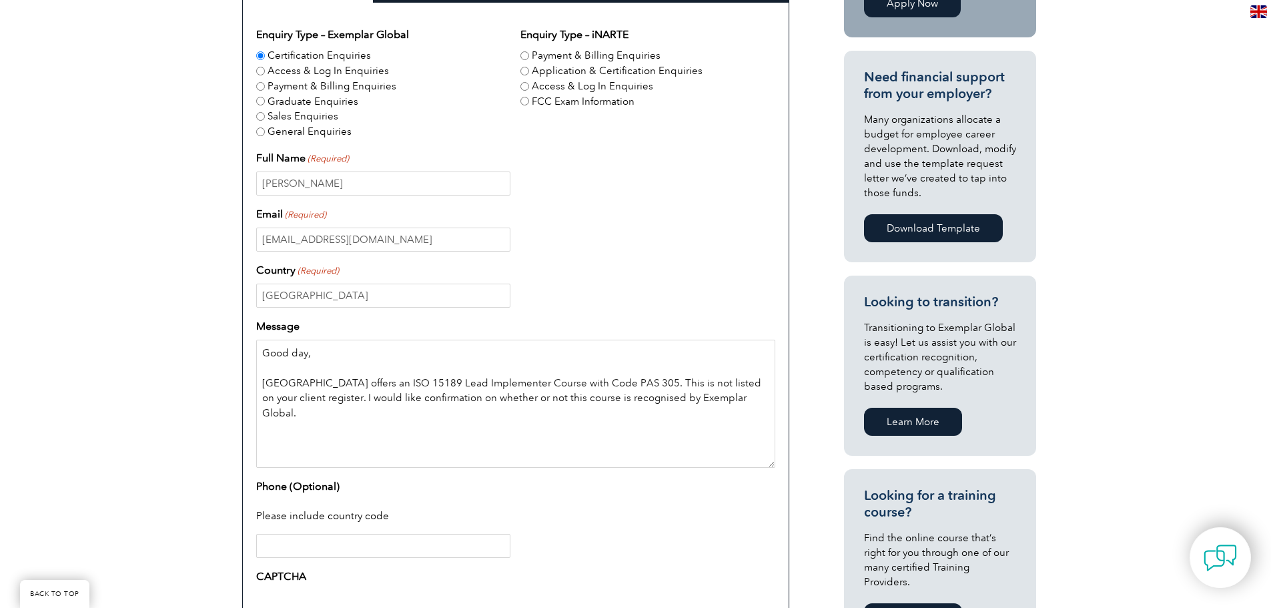
click at [627, 398] on textarea "Good day, [GEOGRAPHIC_DATA] offers an ISO 15189 Lead Implementer Course with Co…" at bounding box center [515, 403] width 519 height 128
click at [753, 396] on textarea "Good day, [GEOGRAPHIC_DATA] offers an ISO 15189 Lead Implementer Course with Co…" at bounding box center [515, 403] width 519 height 128
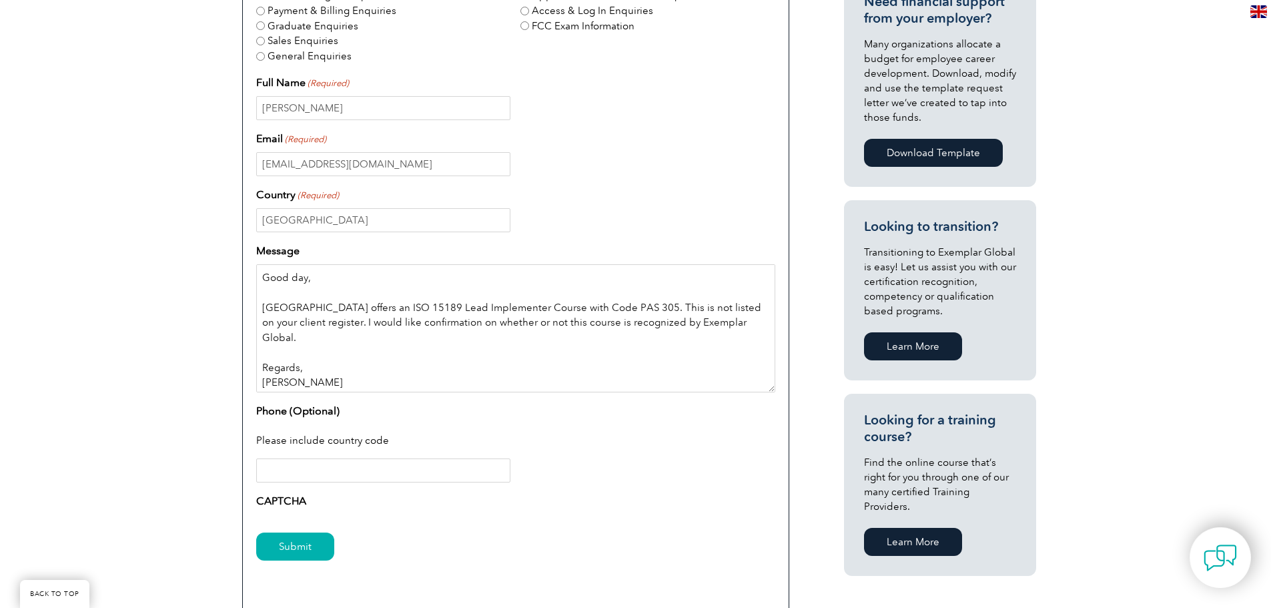
scroll to position [653, 0]
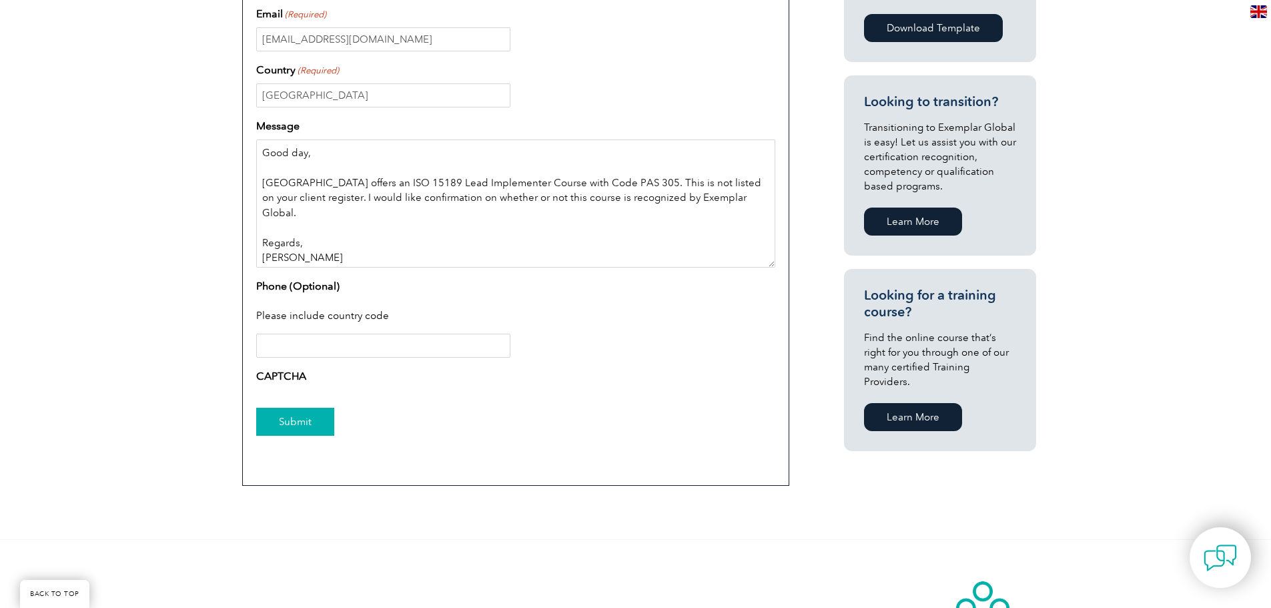
type textarea "Good day, [GEOGRAPHIC_DATA] offers an ISO 15189 Lead Implementer Course with Co…"
click at [289, 422] on input "Submit" at bounding box center [295, 422] width 78 height 28
click at [363, 341] on input "Phone (Optional)" at bounding box center [383, 345] width 254 height 24
click at [298, 419] on input "Submit" at bounding box center [295, 422] width 78 height 28
click at [275, 377] on label "CAPTCHA" at bounding box center [281, 376] width 50 height 16
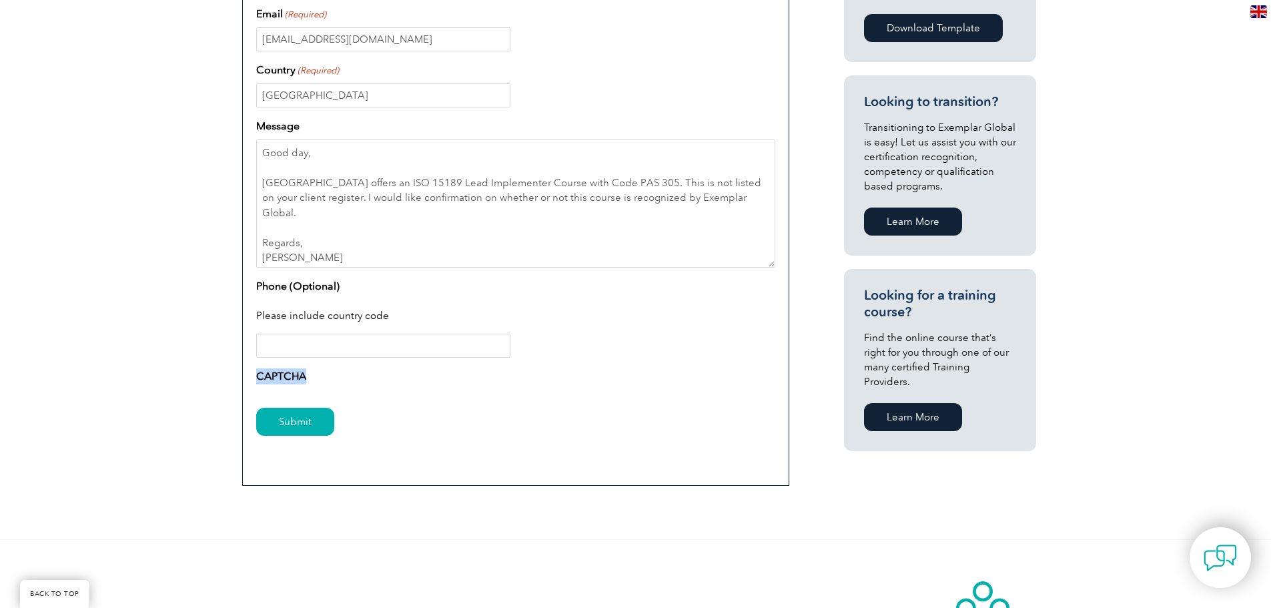
click at [275, 377] on label "CAPTCHA" at bounding box center [281, 376] width 50 height 16
click at [356, 380] on div "CAPTCHA" at bounding box center [515, 378] width 519 height 21
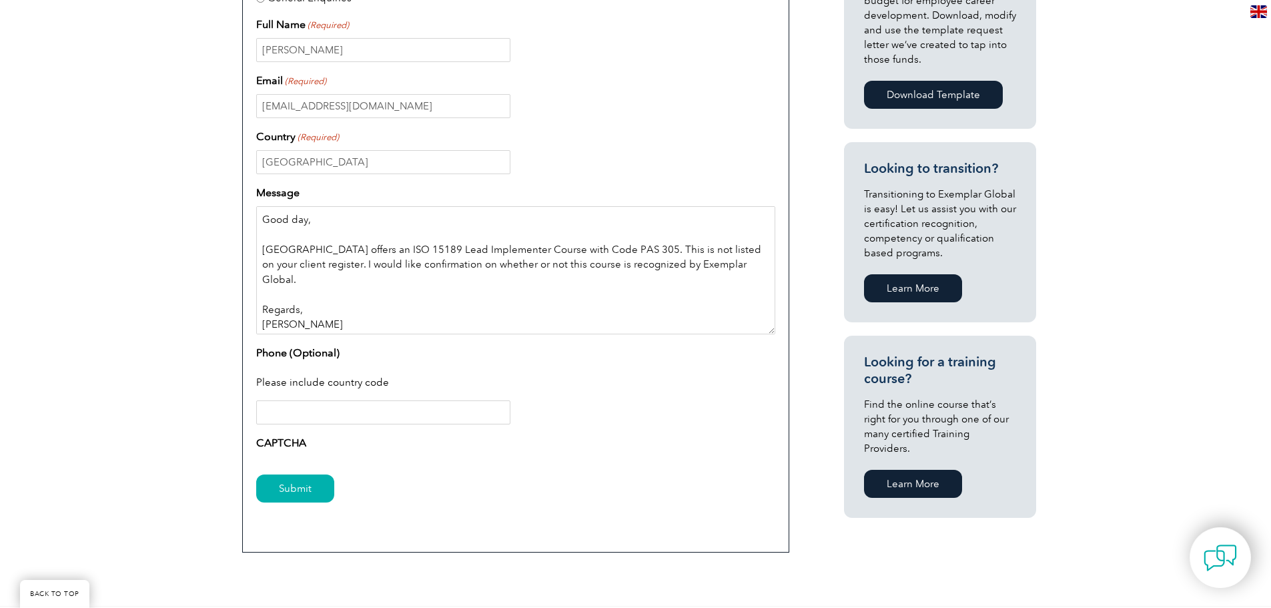
drag, startPoint x: 342, startPoint y: 313, endPoint x: 209, endPoint y: 203, distance: 172.0
click at [192, 206] on div "Have a question or feedback for us? We’d love to hear from you! Please complete…" at bounding box center [635, 159] width 1271 height 892
click at [454, 300] on textarea "Good day, [GEOGRAPHIC_DATA] offers an ISO 15189 Lead Implementer Course with Co…" at bounding box center [515, 270] width 519 height 128
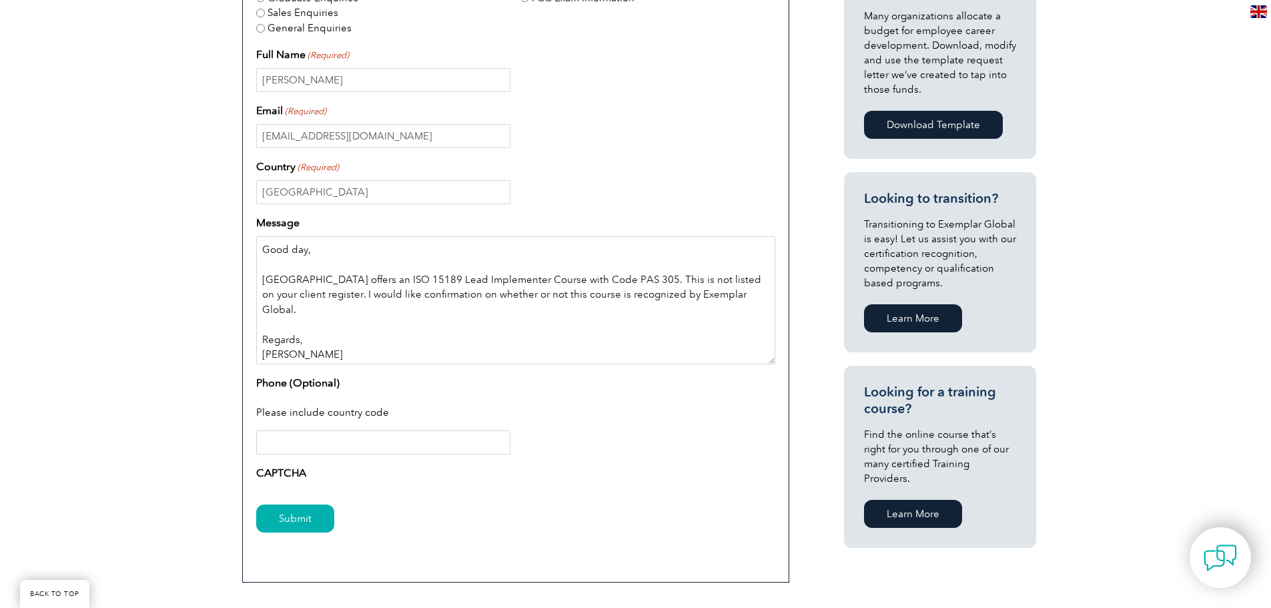
scroll to position [720, 0]
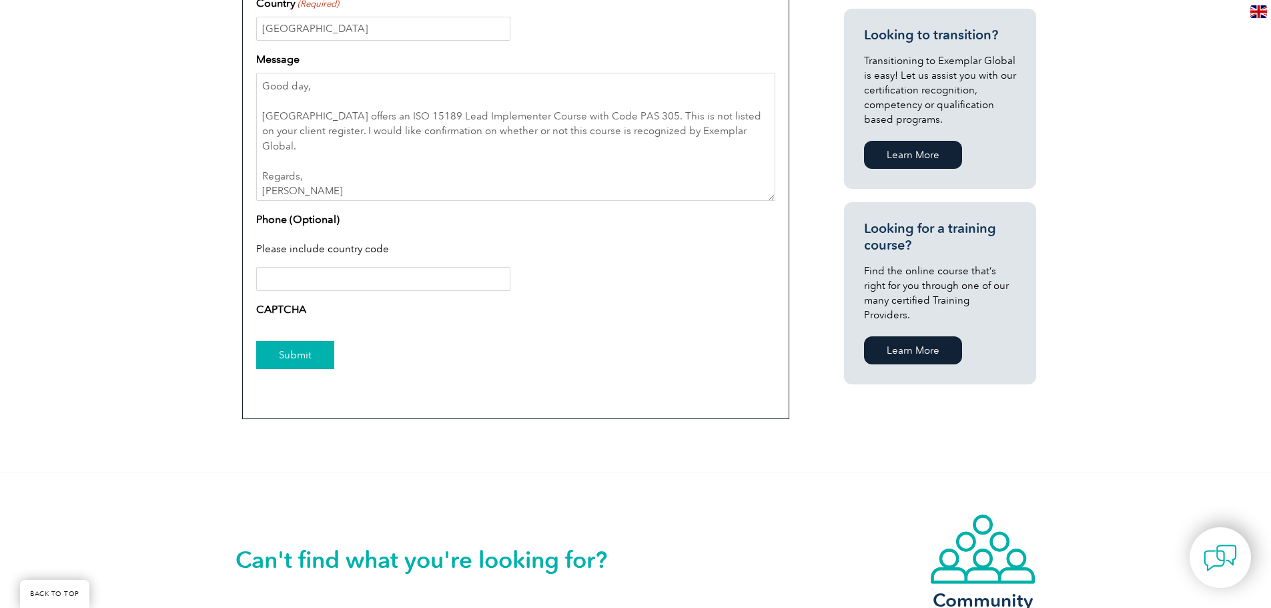
click at [279, 343] on input "Submit" at bounding box center [295, 355] width 78 height 28
click at [300, 282] on input "Phone (Optional)" at bounding box center [383, 279] width 254 height 24
click at [287, 311] on label "CAPTCHA" at bounding box center [281, 309] width 50 height 16
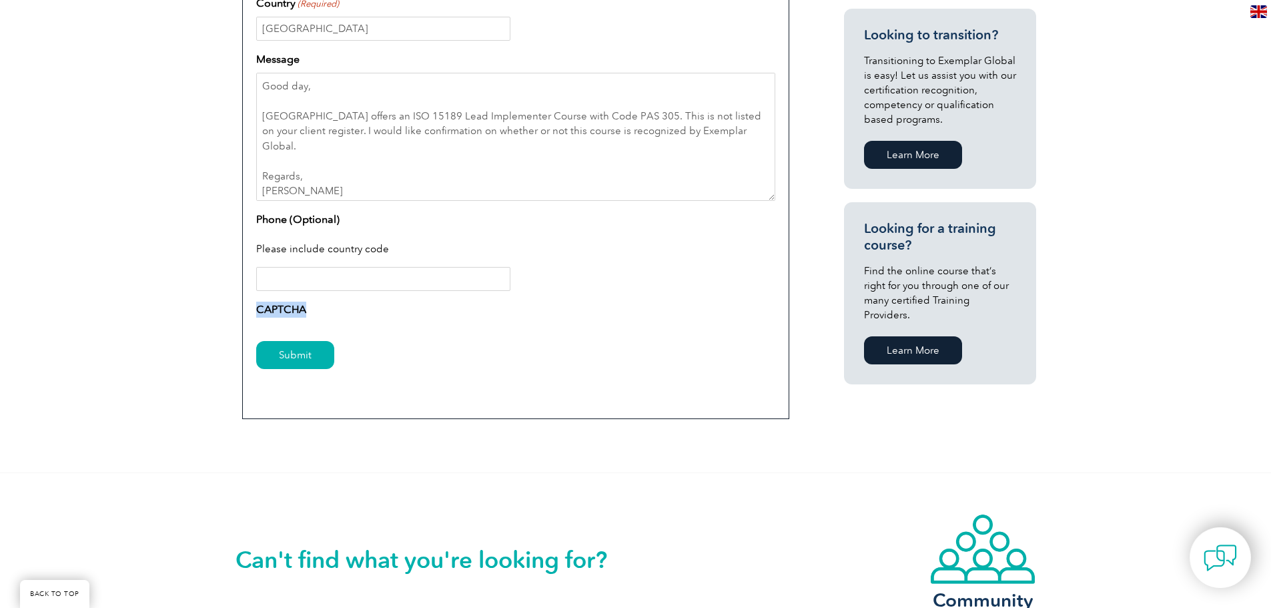
click at [287, 311] on label "CAPTCHA" at bounding box center [281, 309] width 50 height 16
click at [421, 309] on div "CAPTCHA" at bounding box center [515, 311] width 519 height 21
click at [305, 347] on input "Submit" at bounding box center [295, 355] width 78 height 28
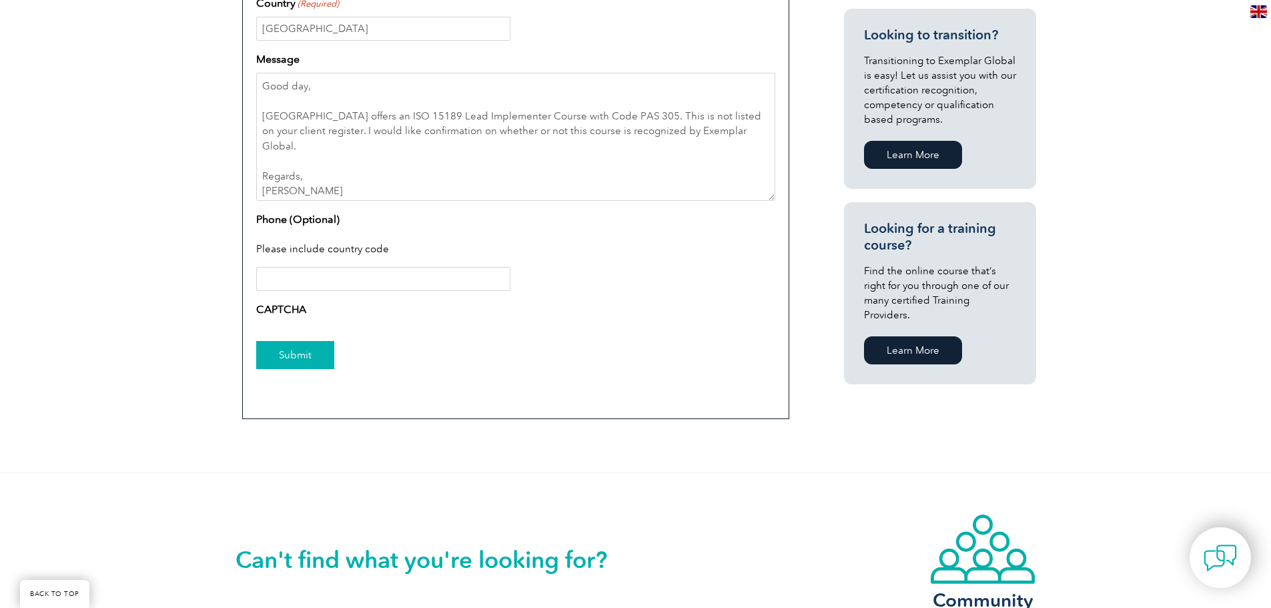
click at [305, 347] on input "Submit" at bounding box center [295, 355] width 78 height 28
click at [256, 341] on input "Submit" at bounding box center [295, 355] width 78 height 28
click at [291, 351] on input "Submit" at bounding box center [295, 355] width 78 height 28
click at [256, 341] on input "Submit" at bounding box center [295, 355] width 78 height 28
click at [330, 358] on input "Submit" at bounding box center [295, 355] width 78 height 28
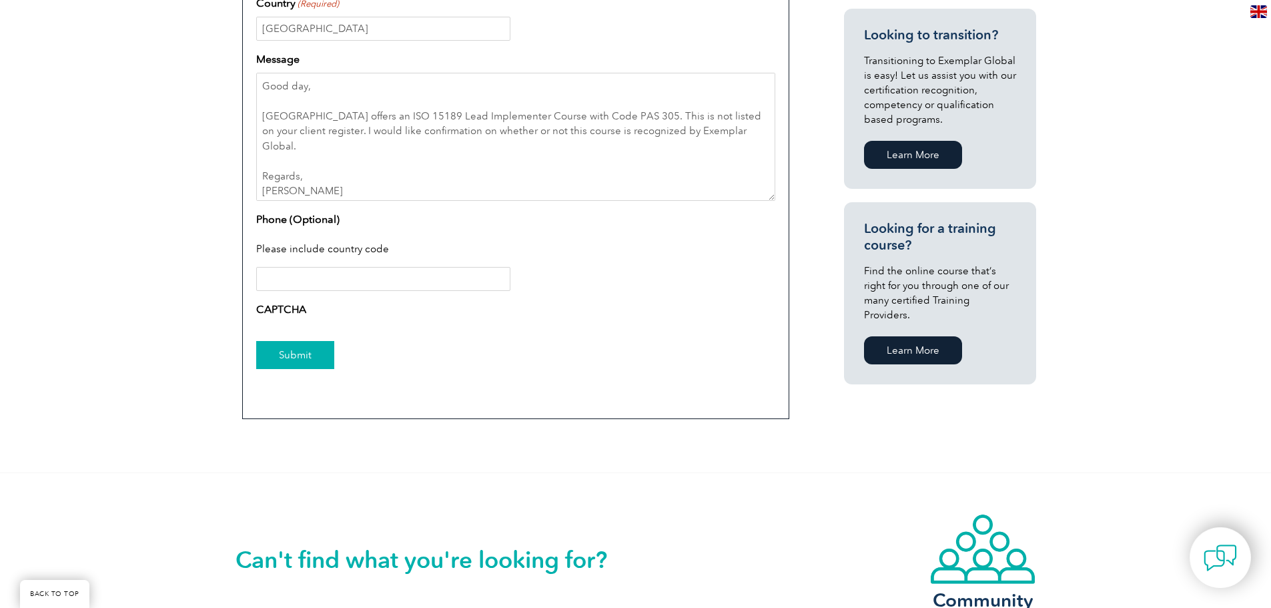
click at [330, 358] on input "Submit" at bounding box center [295, 355] width 78 height 28
click at [256, 341] on input "Submit" at bounding box center [295, 355] width 78 height 28
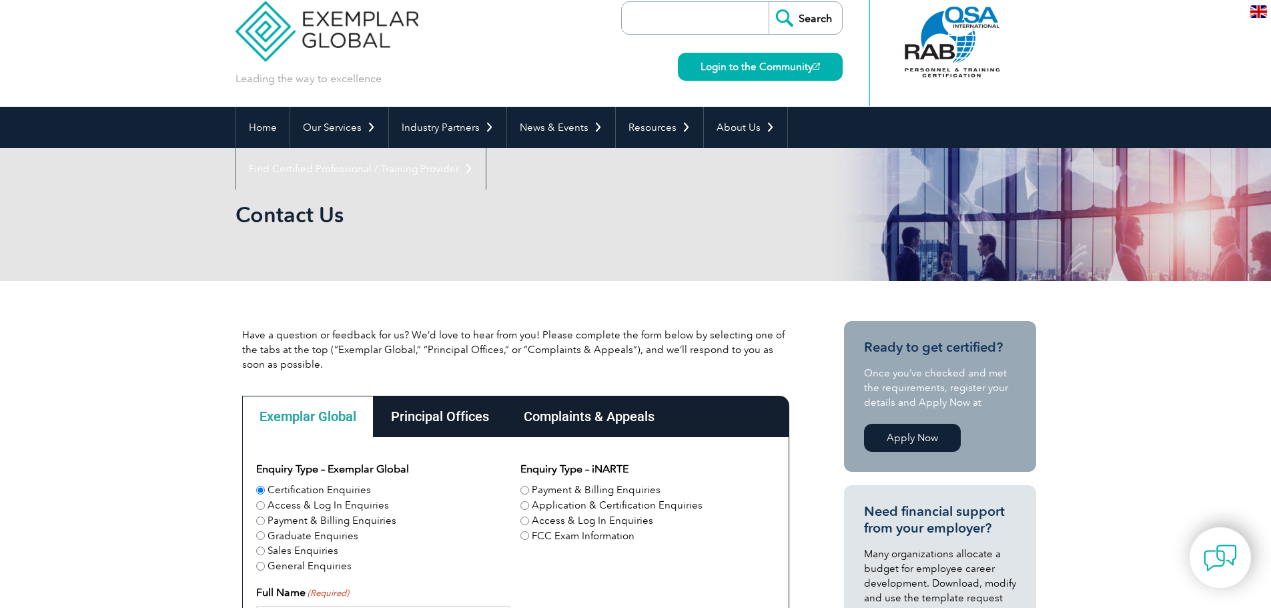
scroll to position [0, 0]
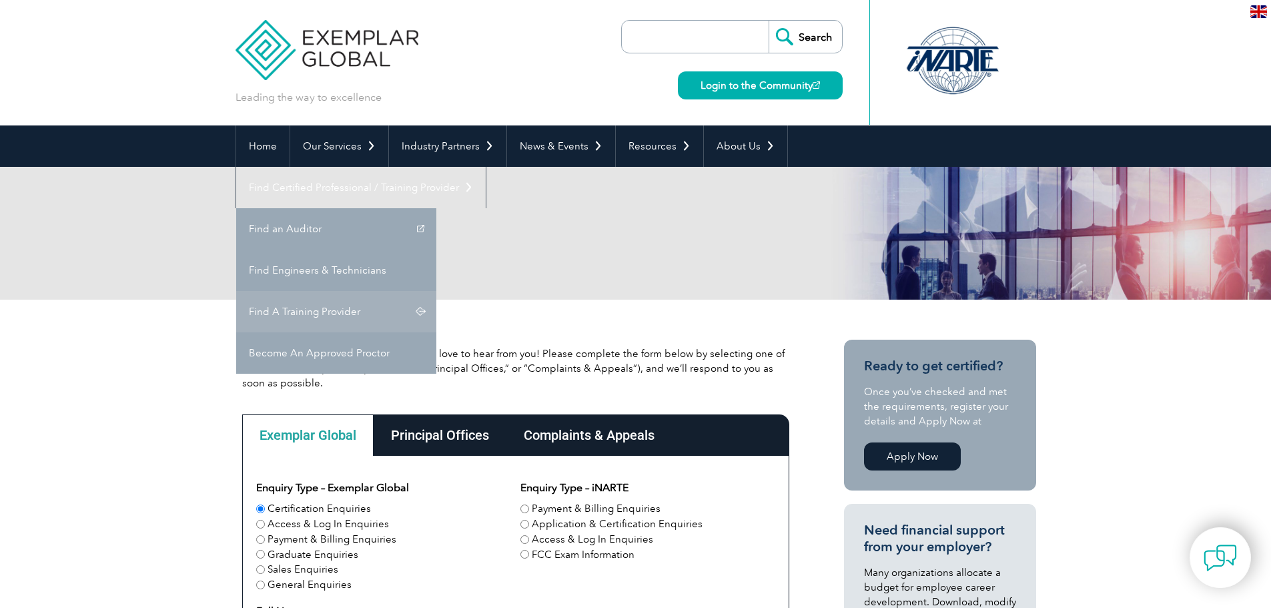
click at [436, 291] on link "Find A Training Provider" at bounding box center [336, 311] width 200 height 41
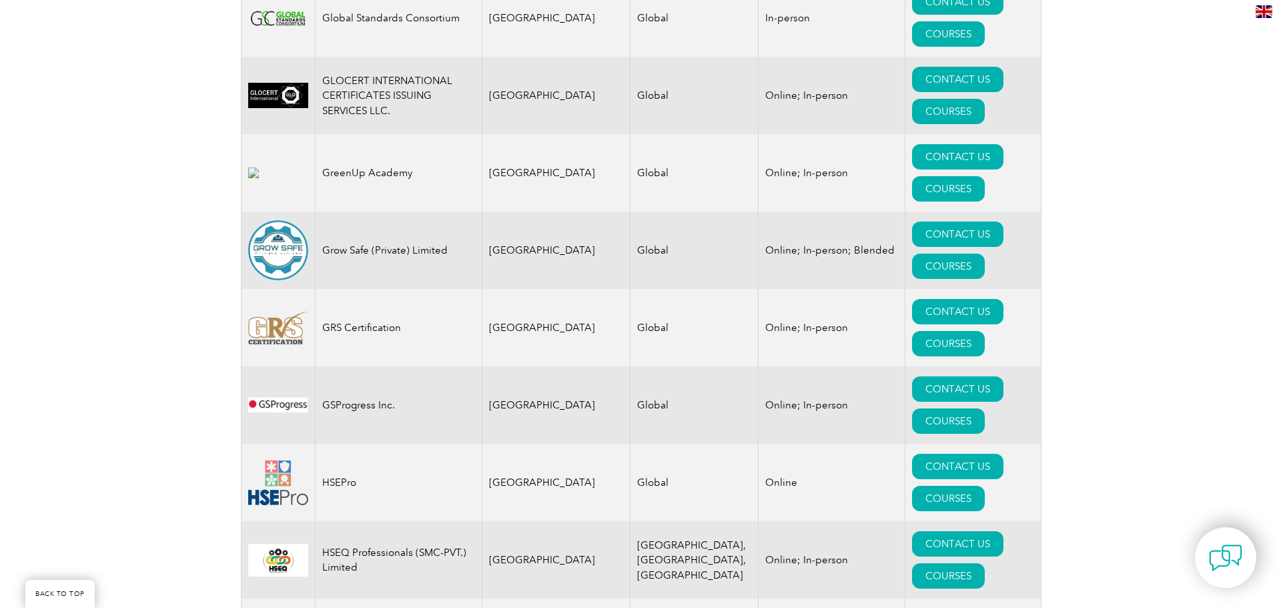
scroll to position [8471, 0]
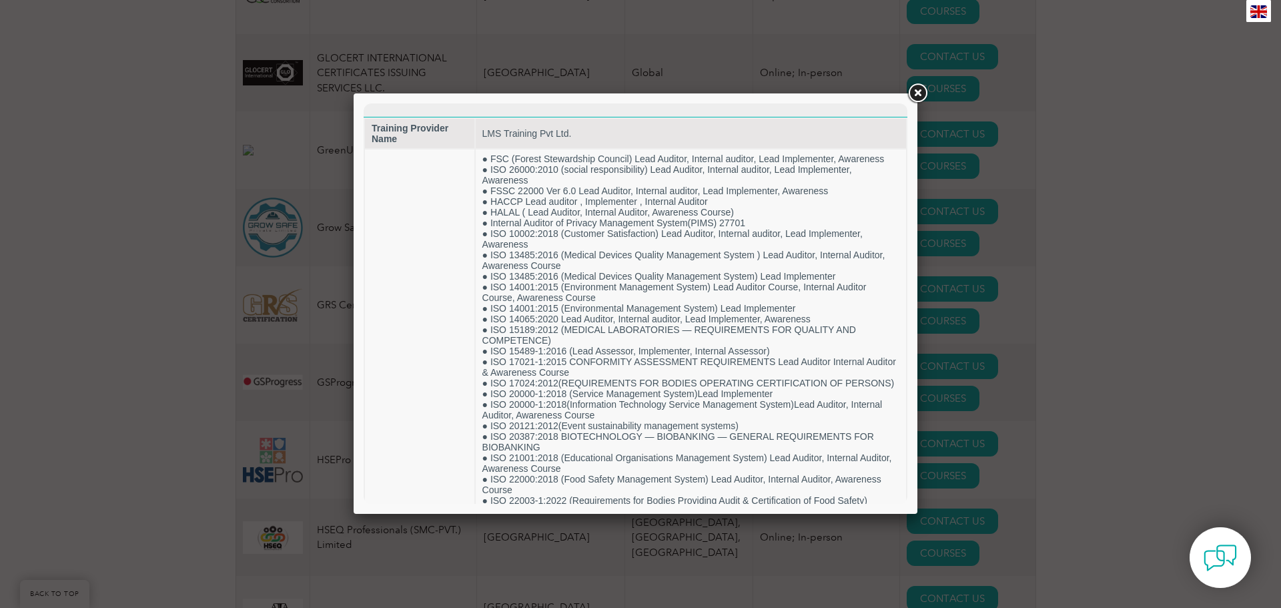
scroll to position [0, 0]
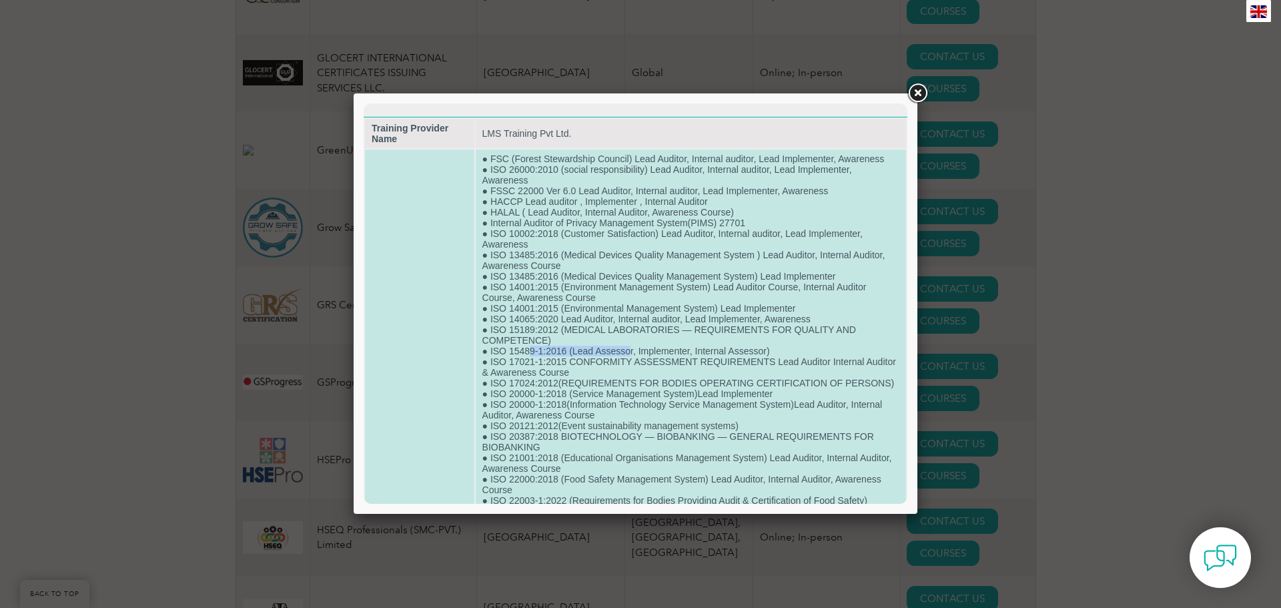
drag, startPoint x: 529, startPoint y: 352, endPoint x: 630, endPoint y: 348, distance: 101.5
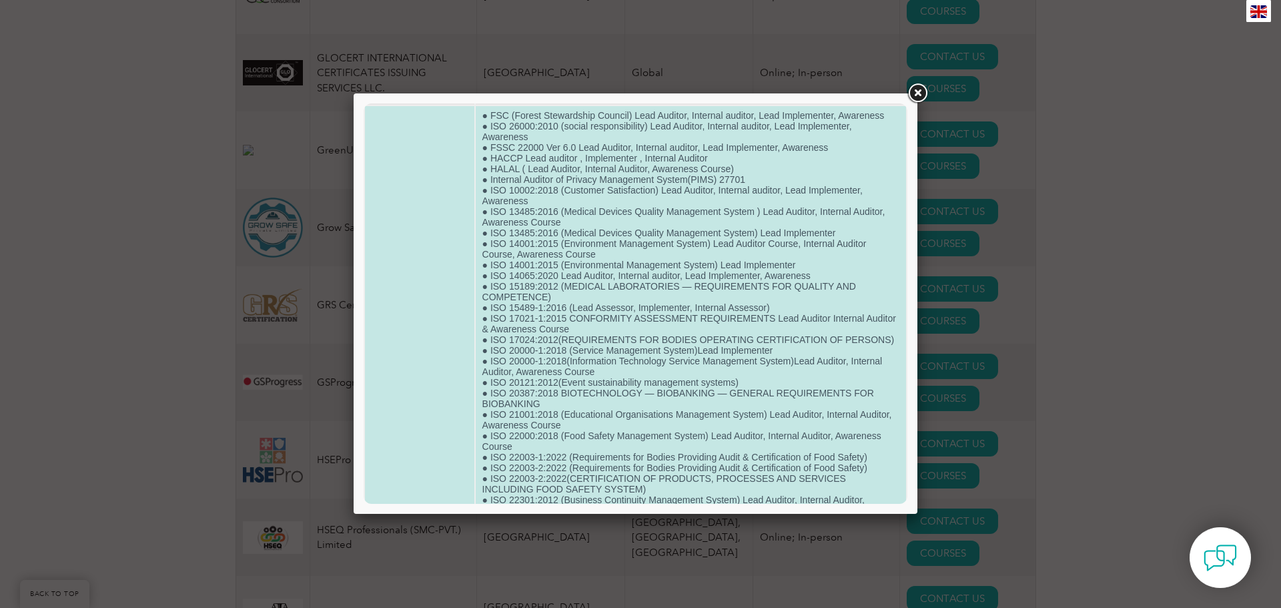
scroll to position [67, 0]
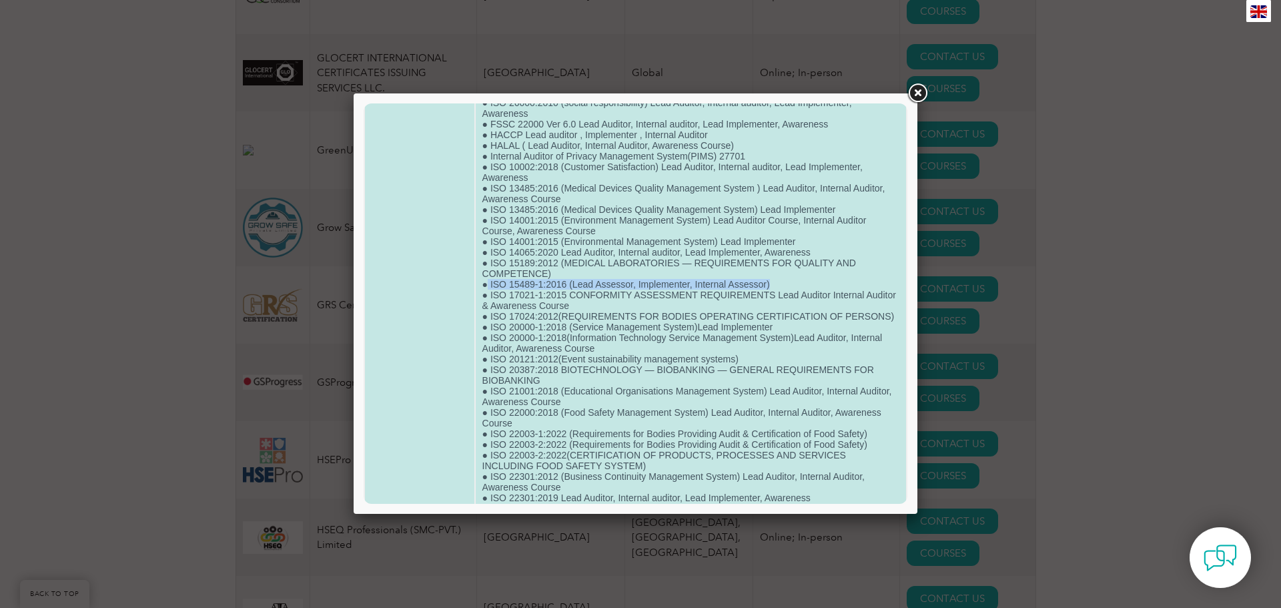
drag, startPoint x: 488, startPoint y: 284, endPoint x: 776, endPoint y: 280, distance: 288.2
click at [776, 280] on td "● FSC (Forest Stewardship Council) Lead Auditor, Internal auditor, Lead Impleme…" at bounding box center [691, 604] width 430 height 1043
click at [607, 322] on td "● FSC (Forest Stewardship Council) Lead Auditor, Internal auditor, Lead Impleme…" at bounding box center [691, 604] width 430 height 1043
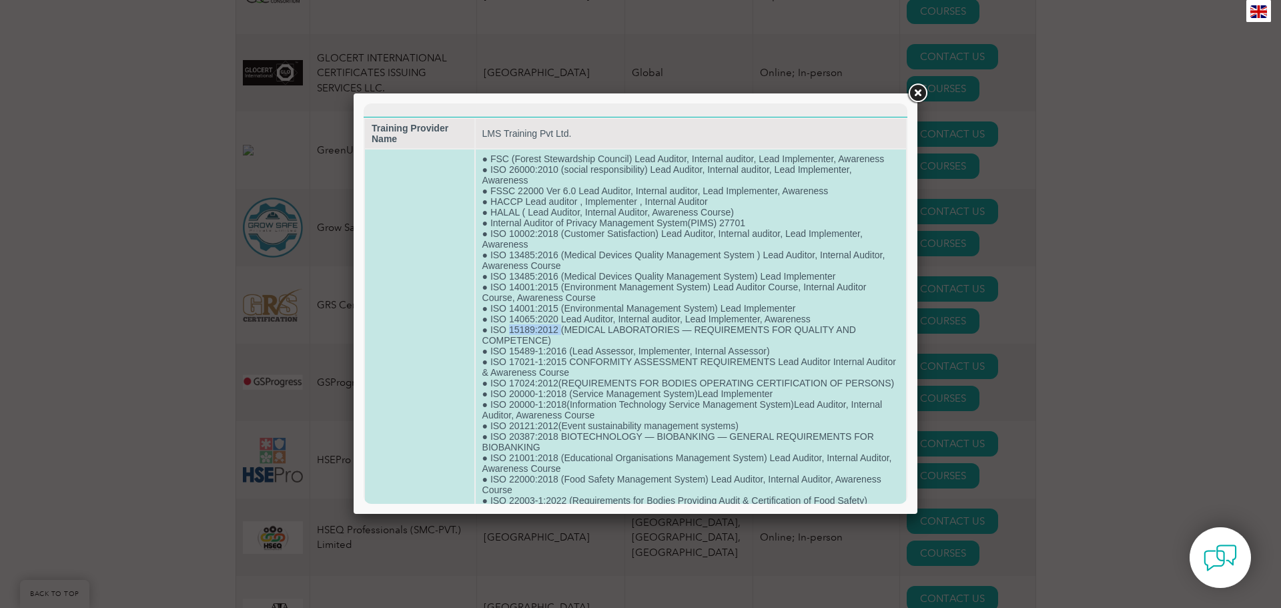
drag, startPoint x: 510, startPoint y: 331, endPoint x: 561, endPoint y: 326, distance: 51.6
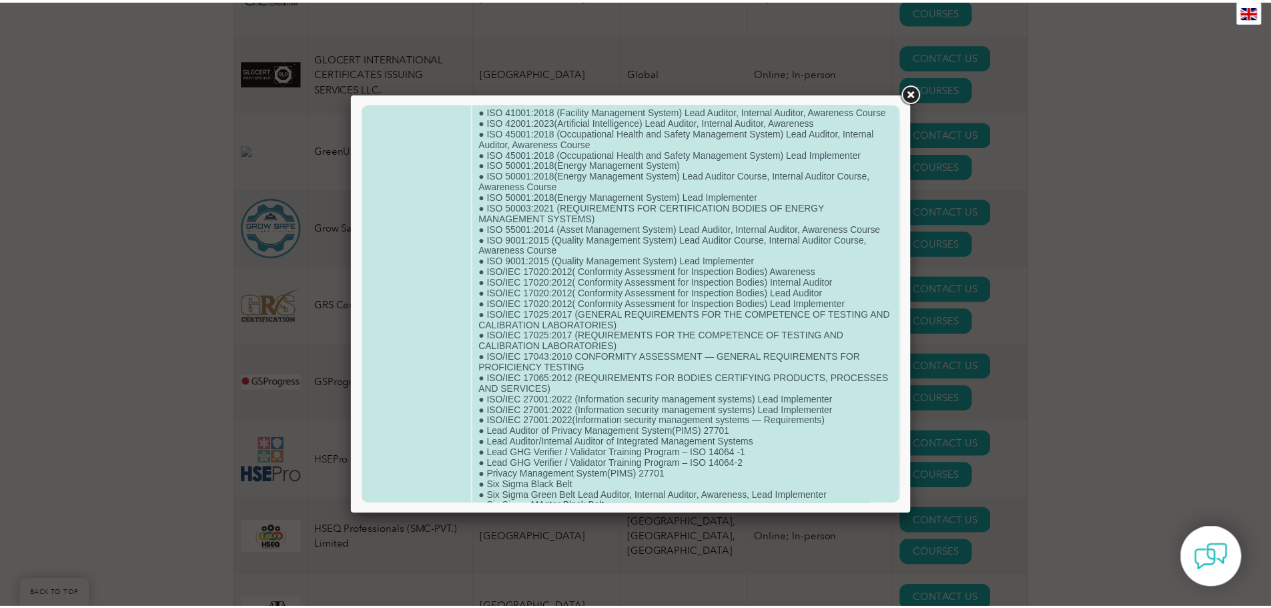
scroll to position [732, 0]
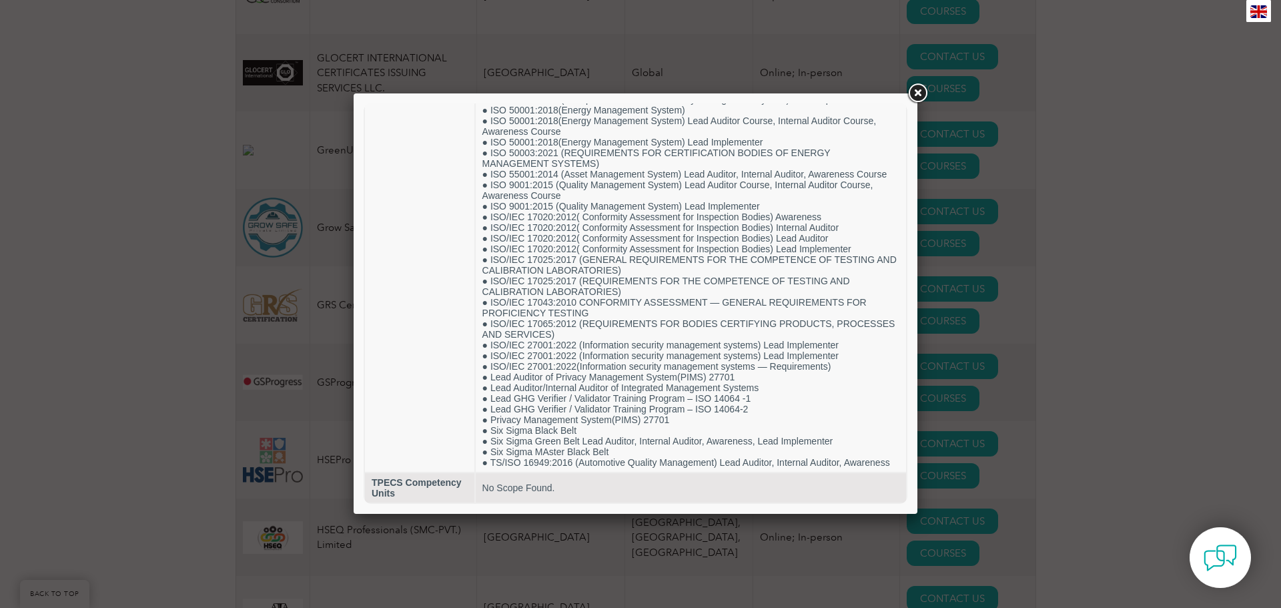
click at [915, 96] on link at bounding box center [917, 93] width 24 height 24
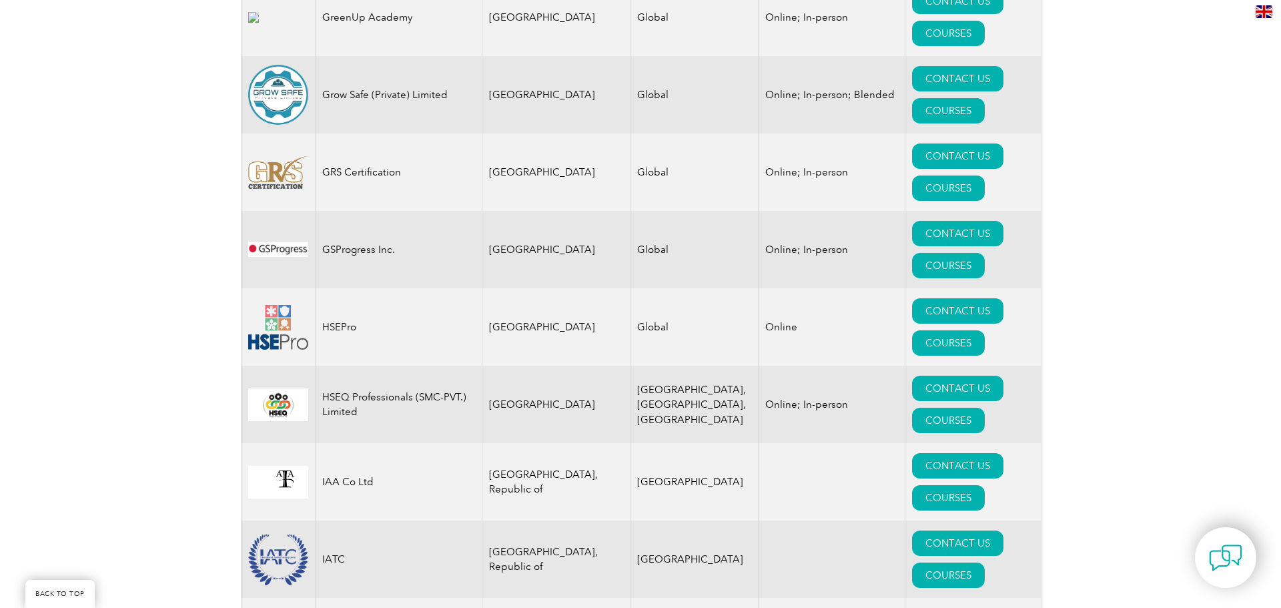
scroll to position [8604, 0]
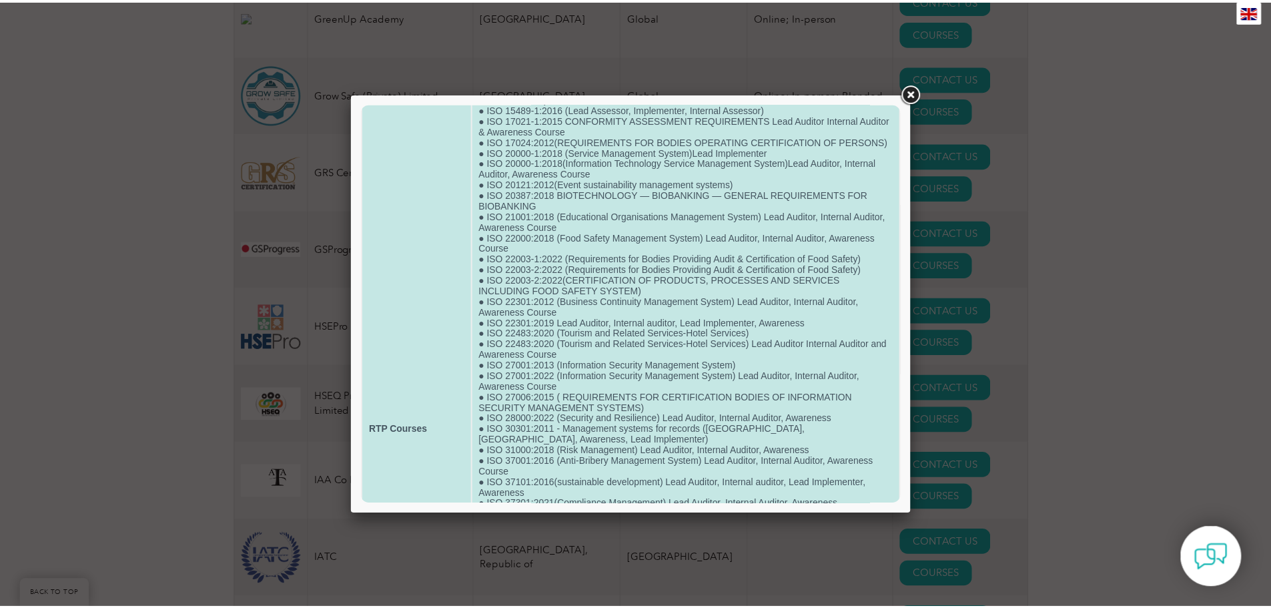
scroll to position [200, 0]
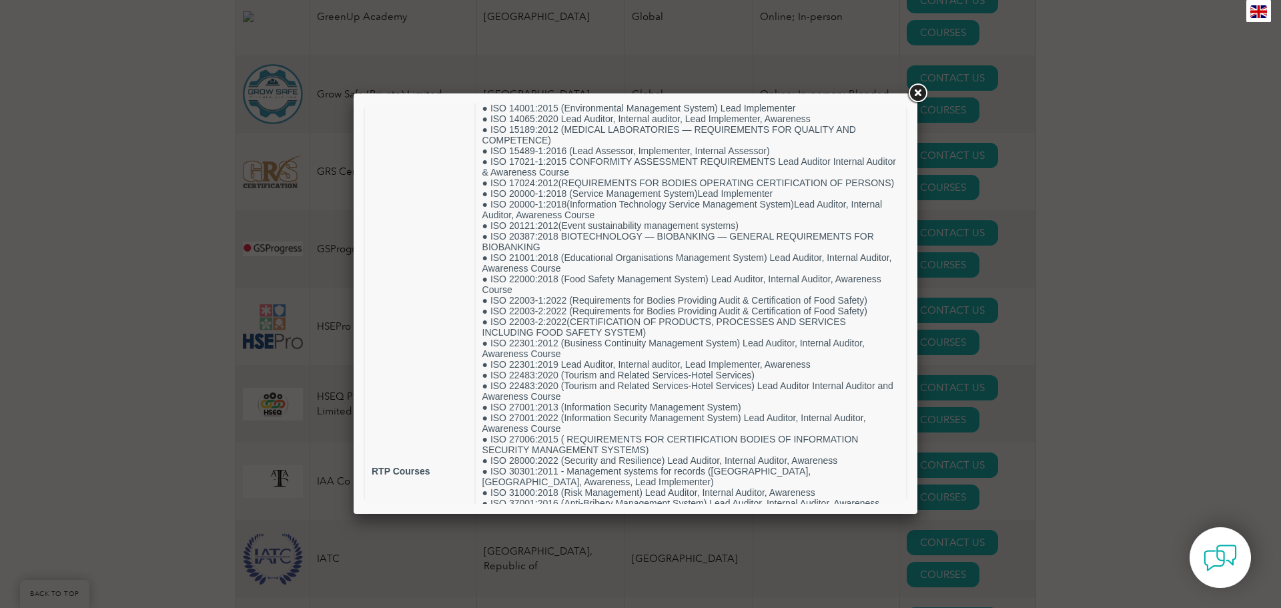
click at [921, 93] on link at bounding box center [917, 93] width 24 height 24
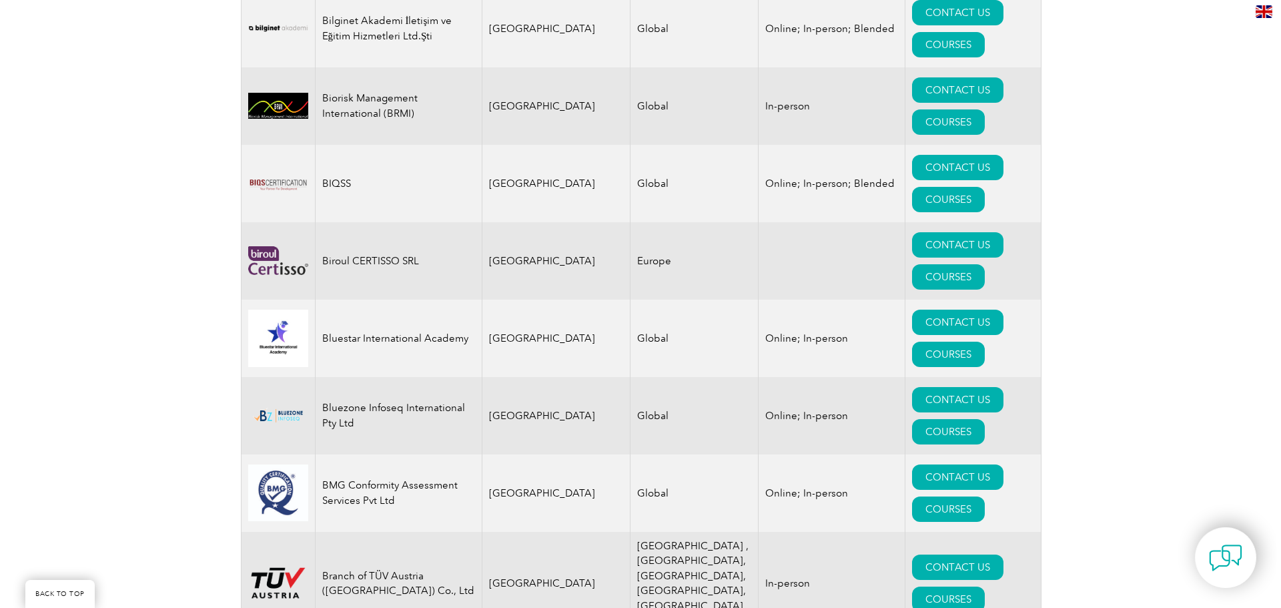
scroll to position [2801, 0]
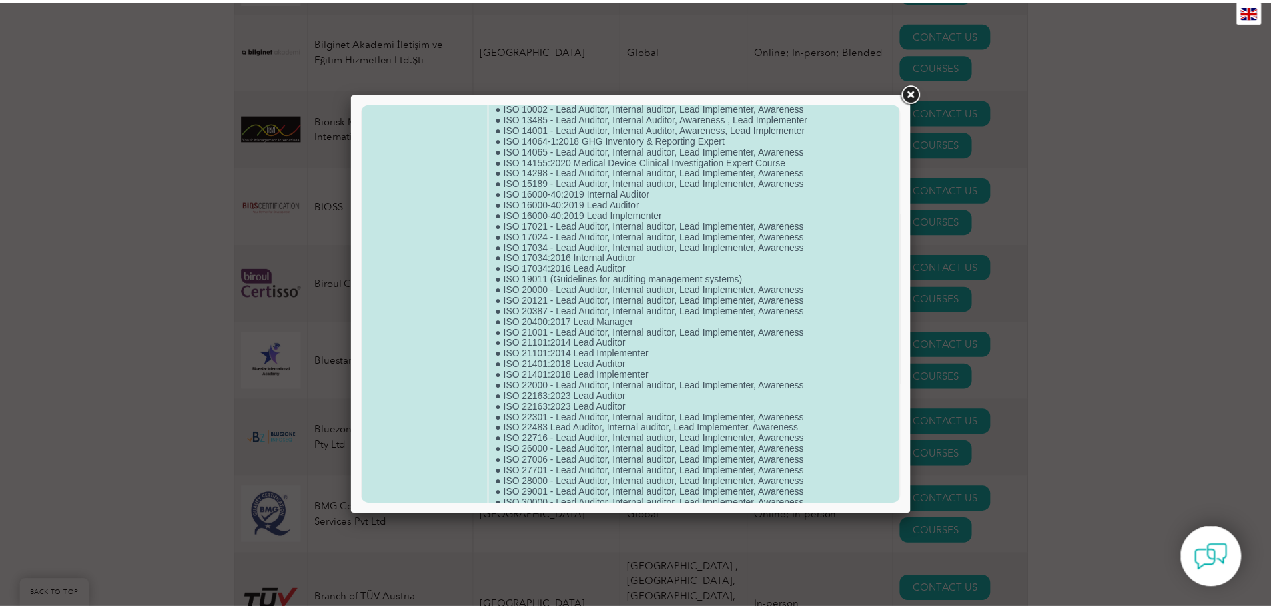
scroll to position [1868, 0]
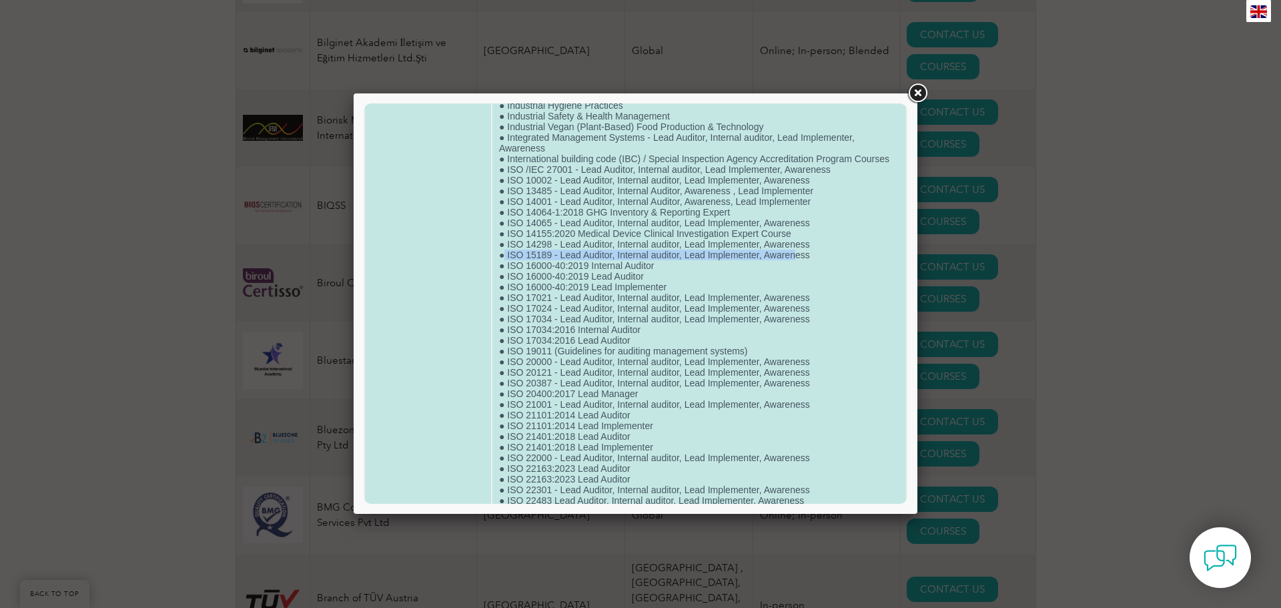
drag, startPoint x: 702, startPoint y: 269, endPoint x: 501, endPoint y: 268, distance: 200.8
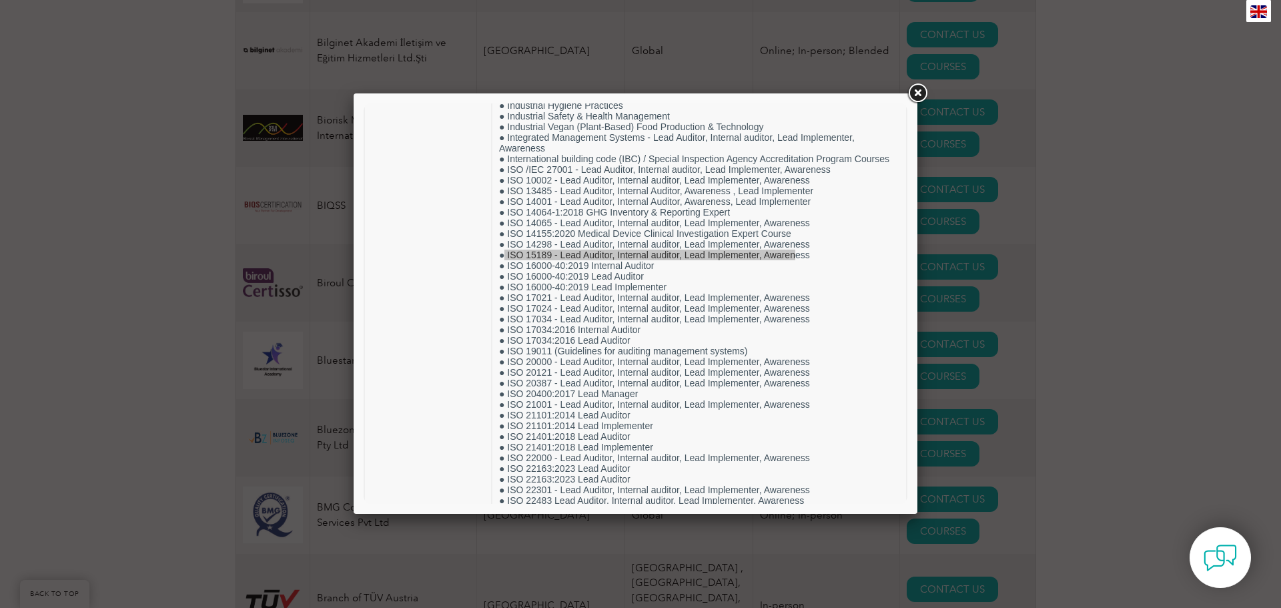
click at [921, 92] on link at bounding box center [917, 93] width 24 height 24
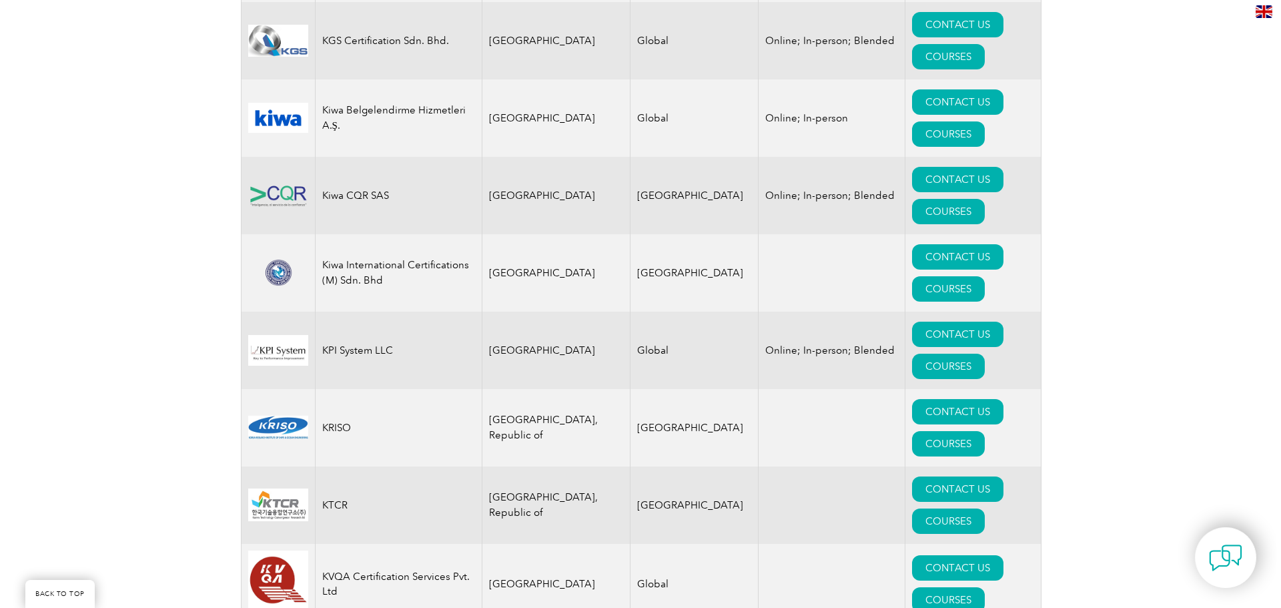
scroll to position [11739, 0]
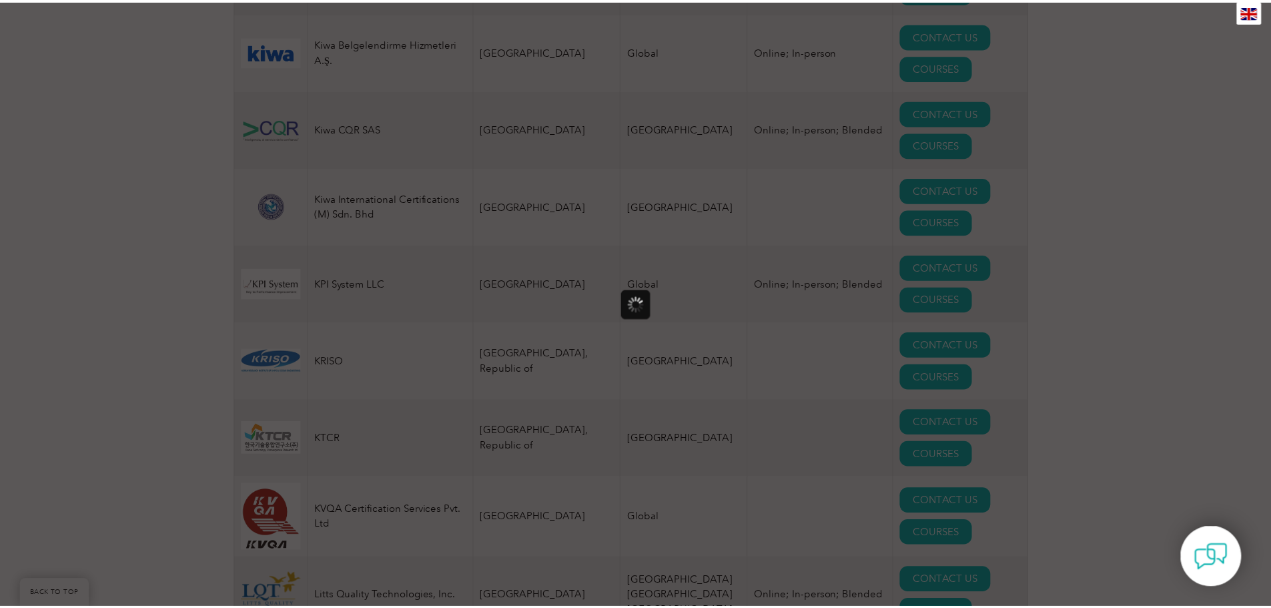
scroll to position [0, 0]
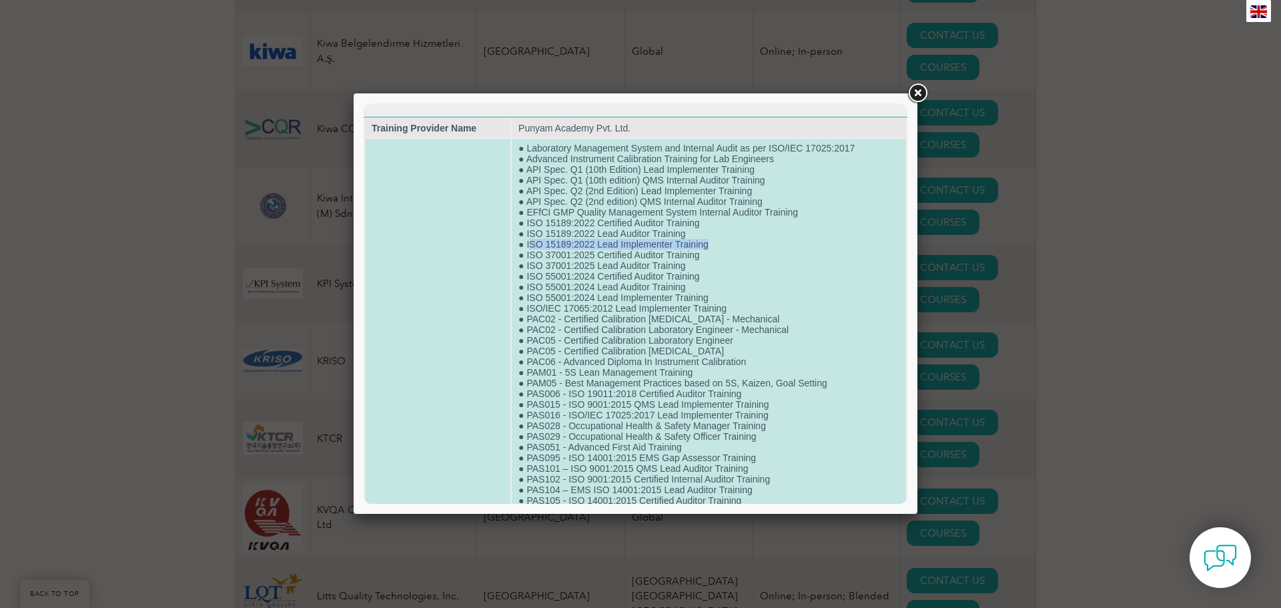
drag, startPoint x: 710, startPoint y: 241, endPoint x: 527, endPoint y: 246, distance: 183.5
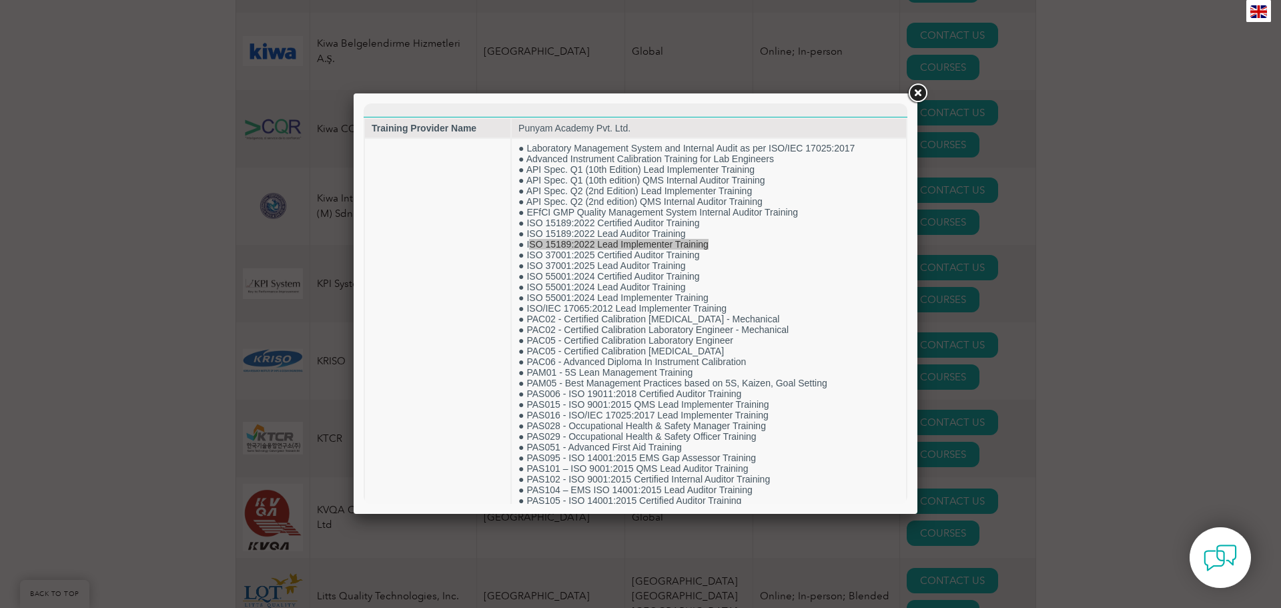
click at [916, 93] on link at bounding box center [917, 93] width 24 height 24
